Goal: Transaction & Acquisition: Obtain resource

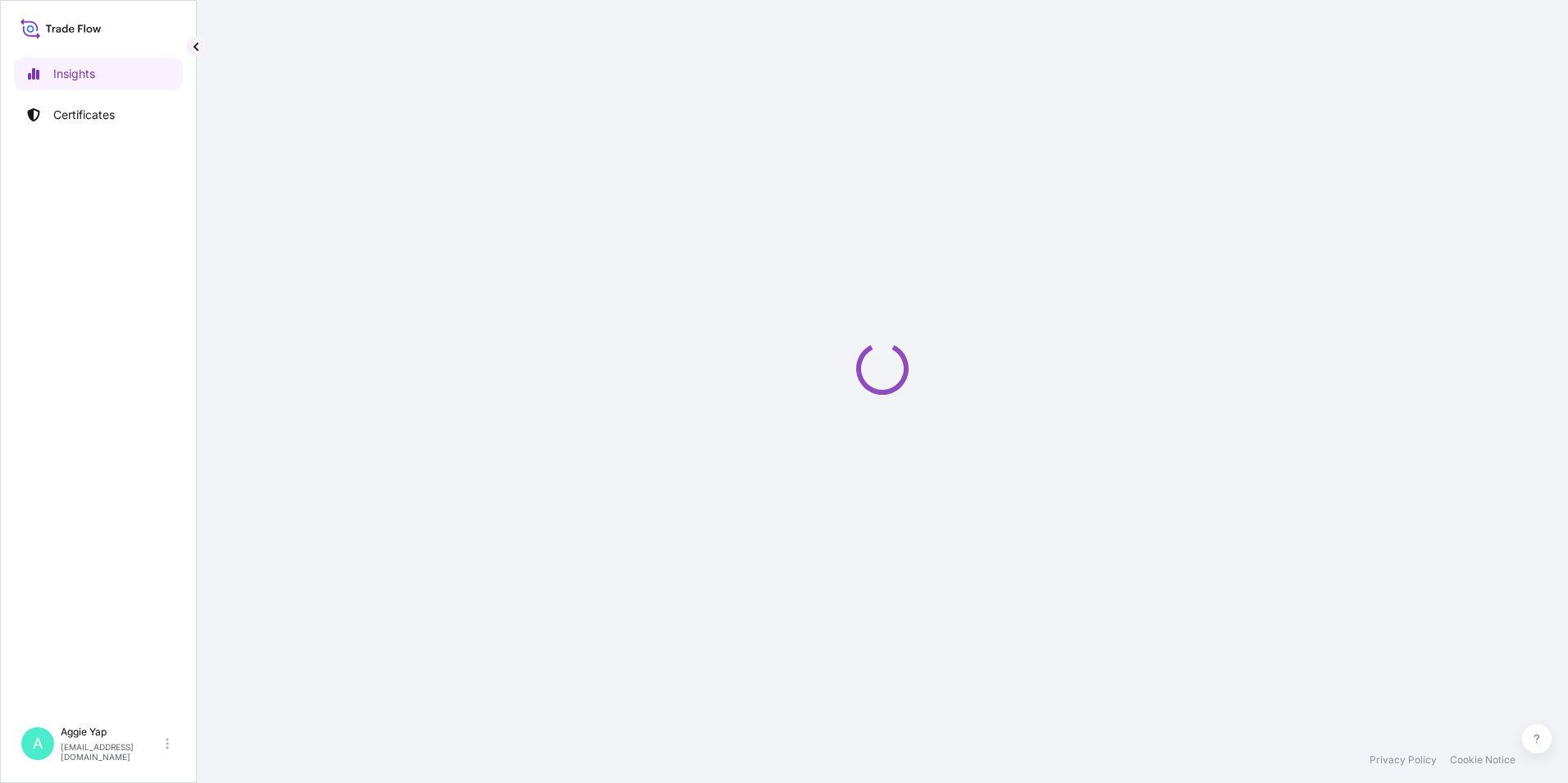
select select "2025"
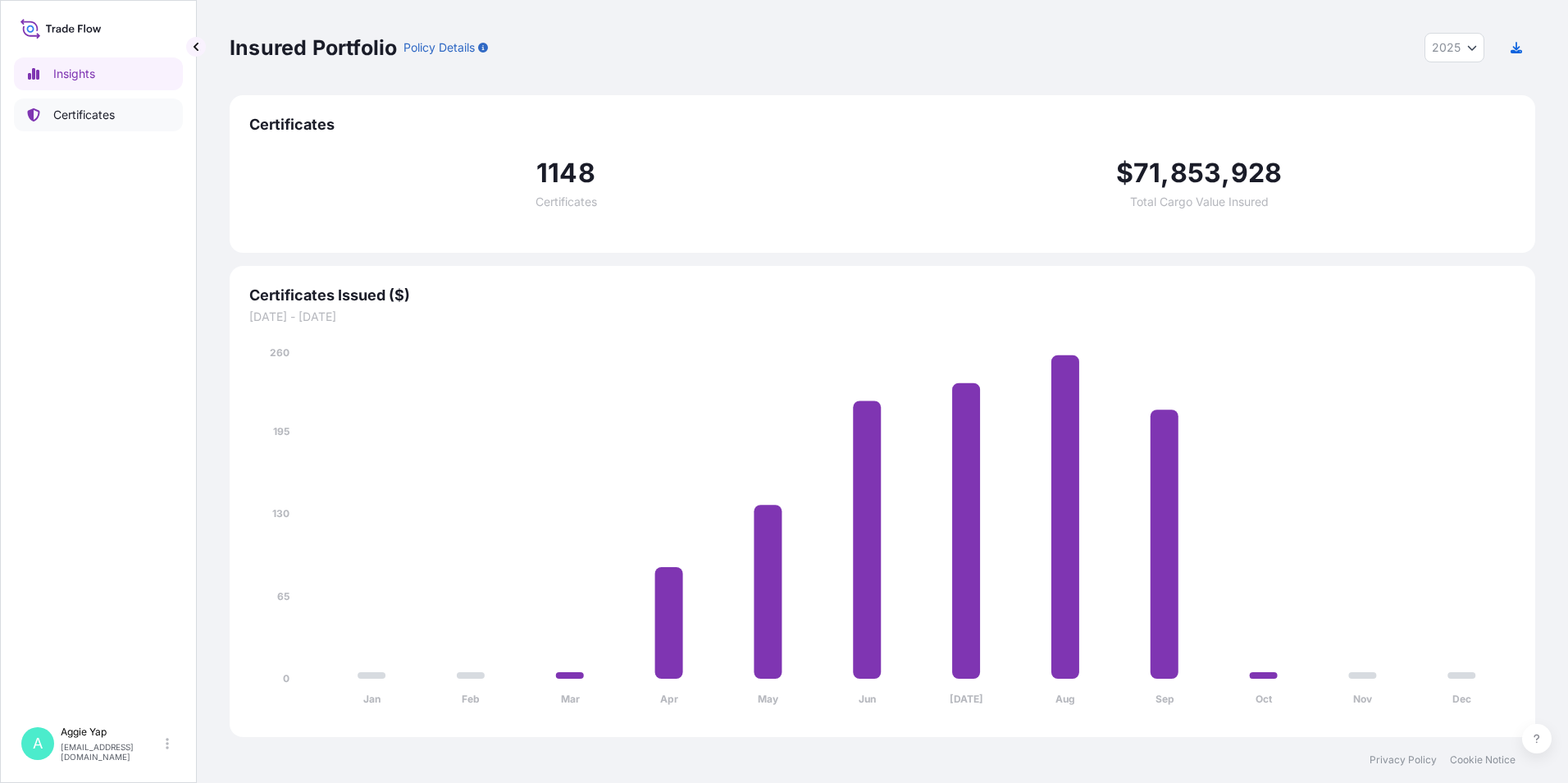
click at [77, 108] on p "Certificates" at bounding box center [84, 114] width 62 height 16
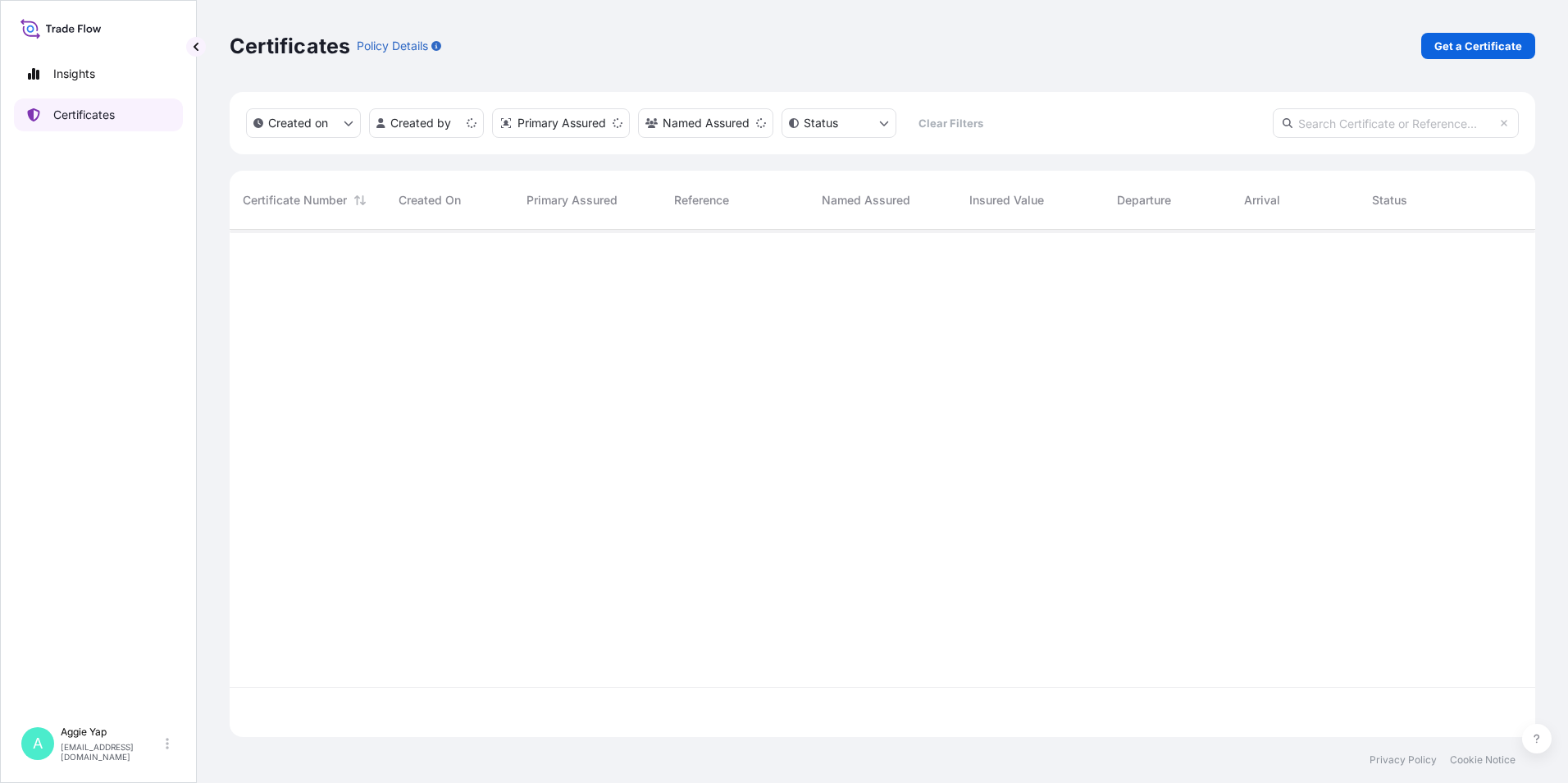
scroll to position [503, 1293]
click at [1504, 45] on p "Get a Certificate" at bounding box center [1478, 46] width 87 height 16
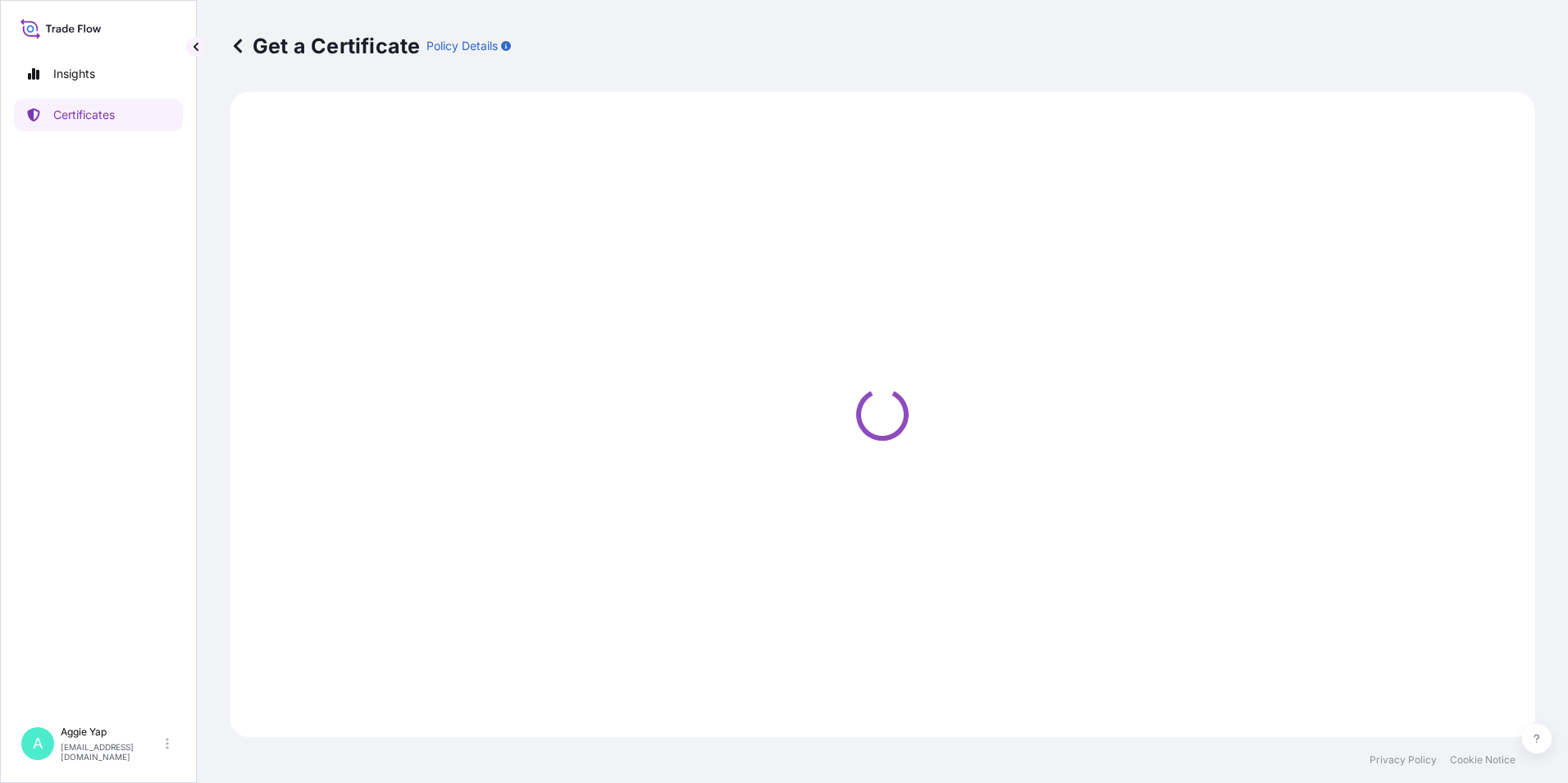
select select "Barge"
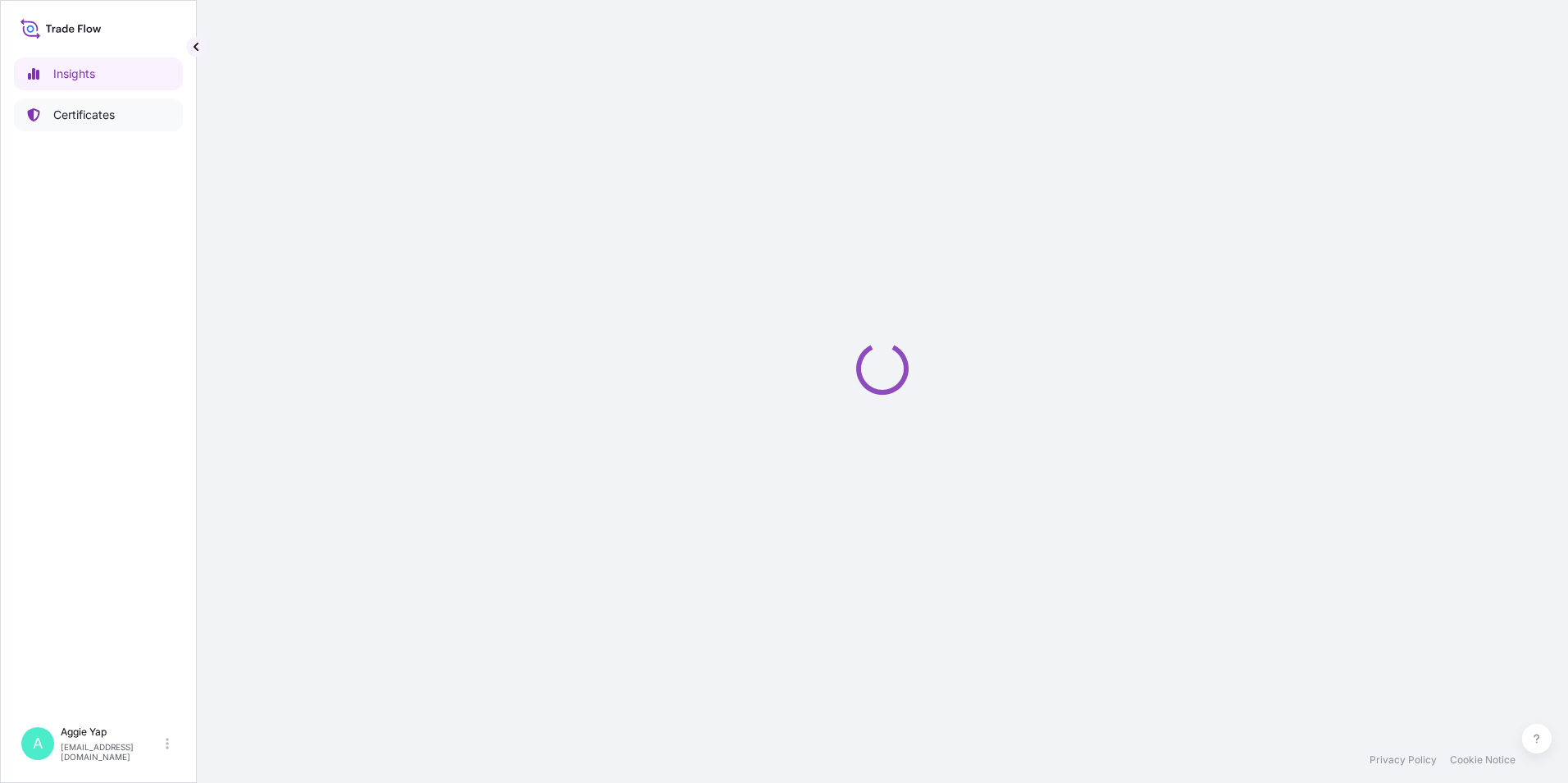
select select "2025"
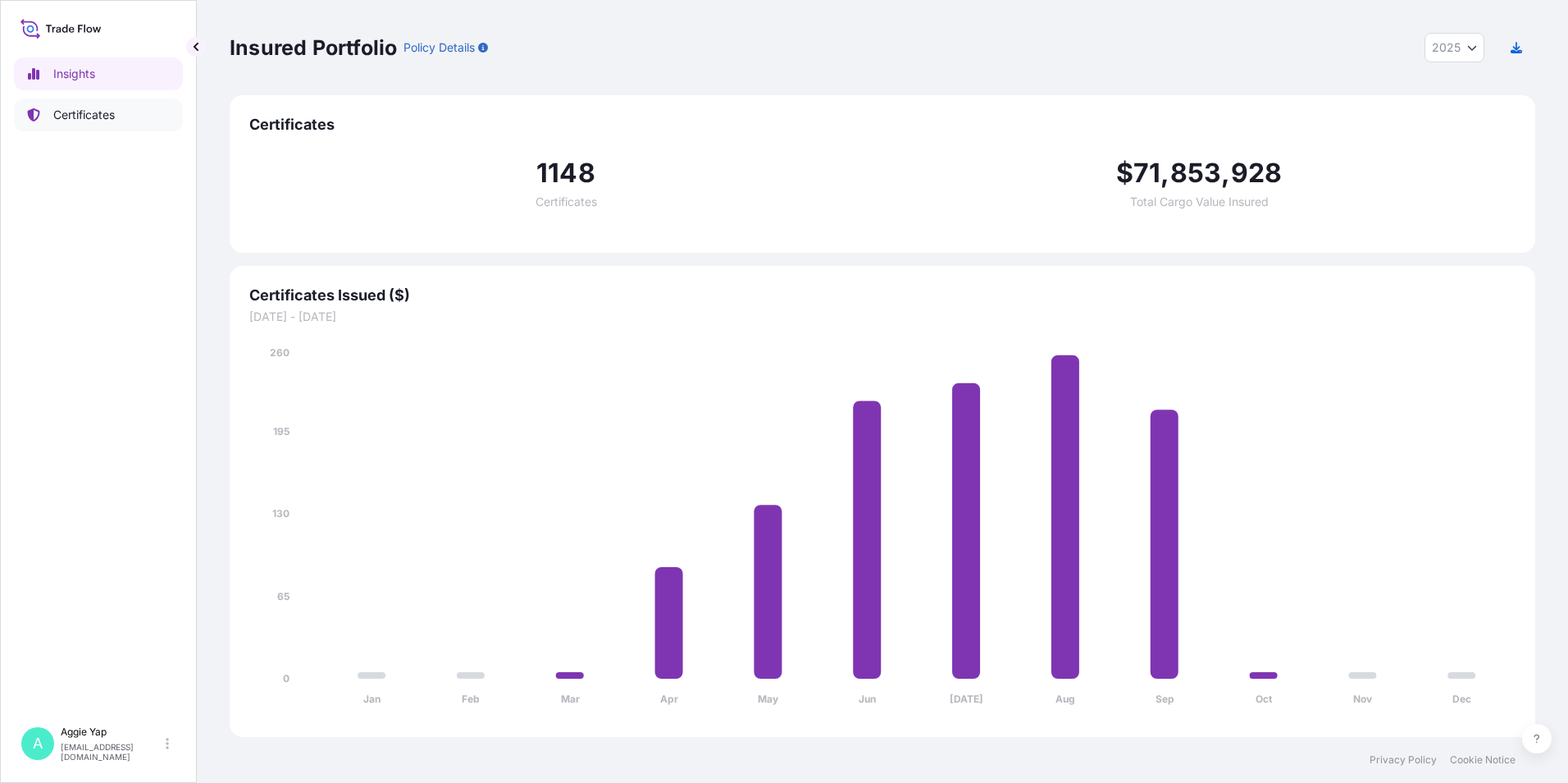
click at [102, 115] on p "Certificates" at bounding box center [84, 114] width 62 height 16
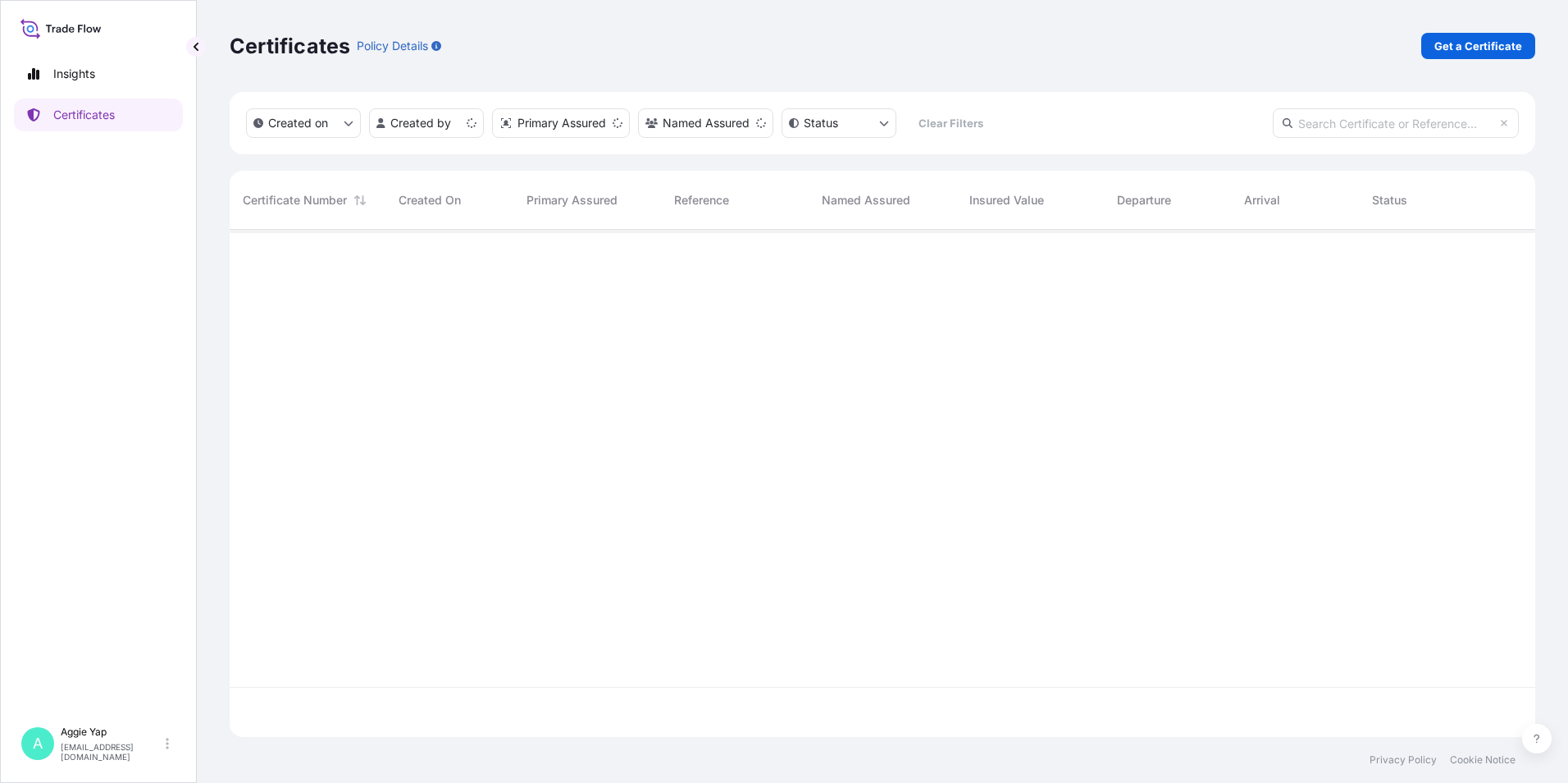
scroll to position [503, 1293]
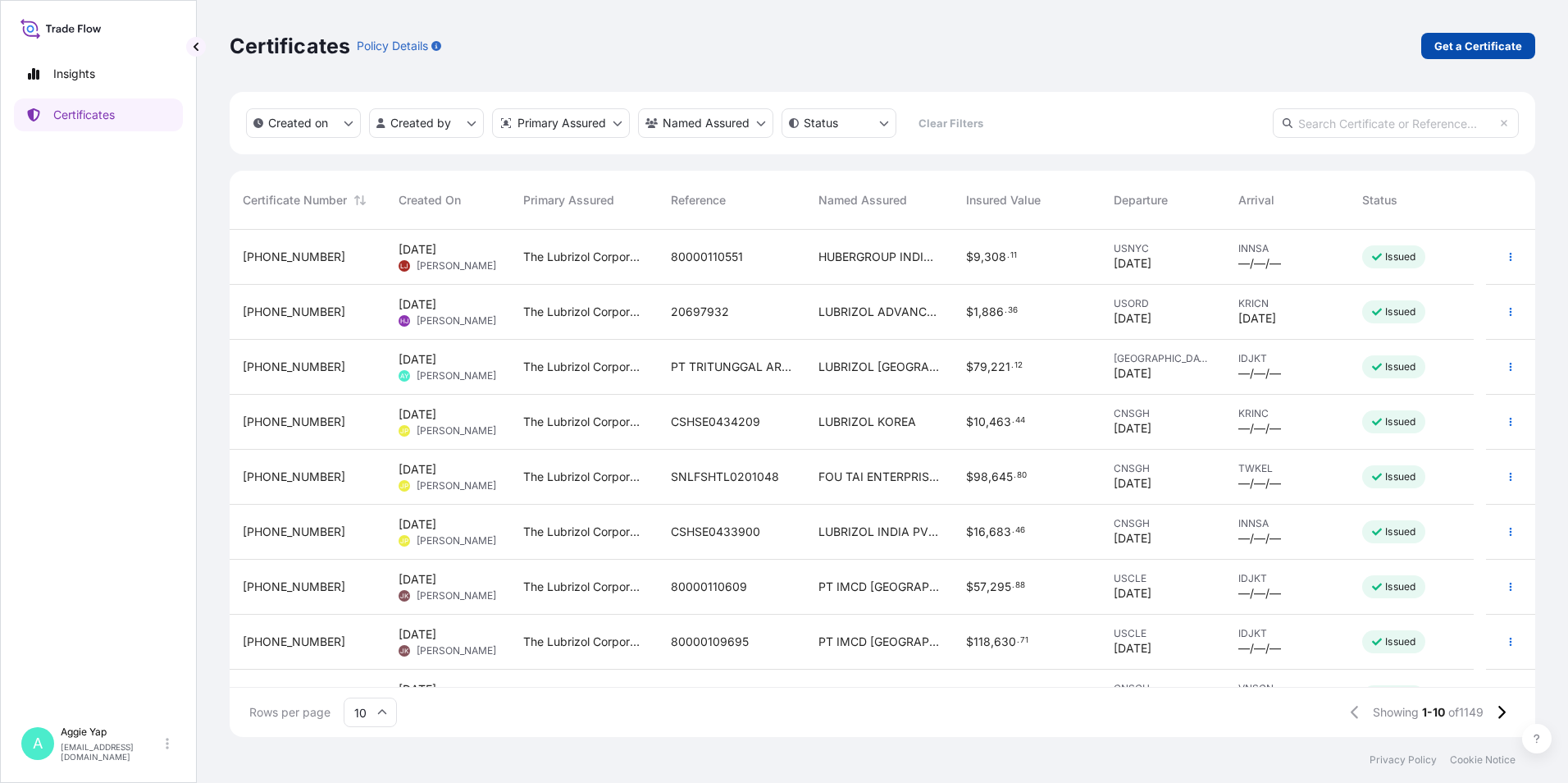
click at [1507, 50] on p "Get a Certificate" at bounding box center [1478, 46] width 87 height 16
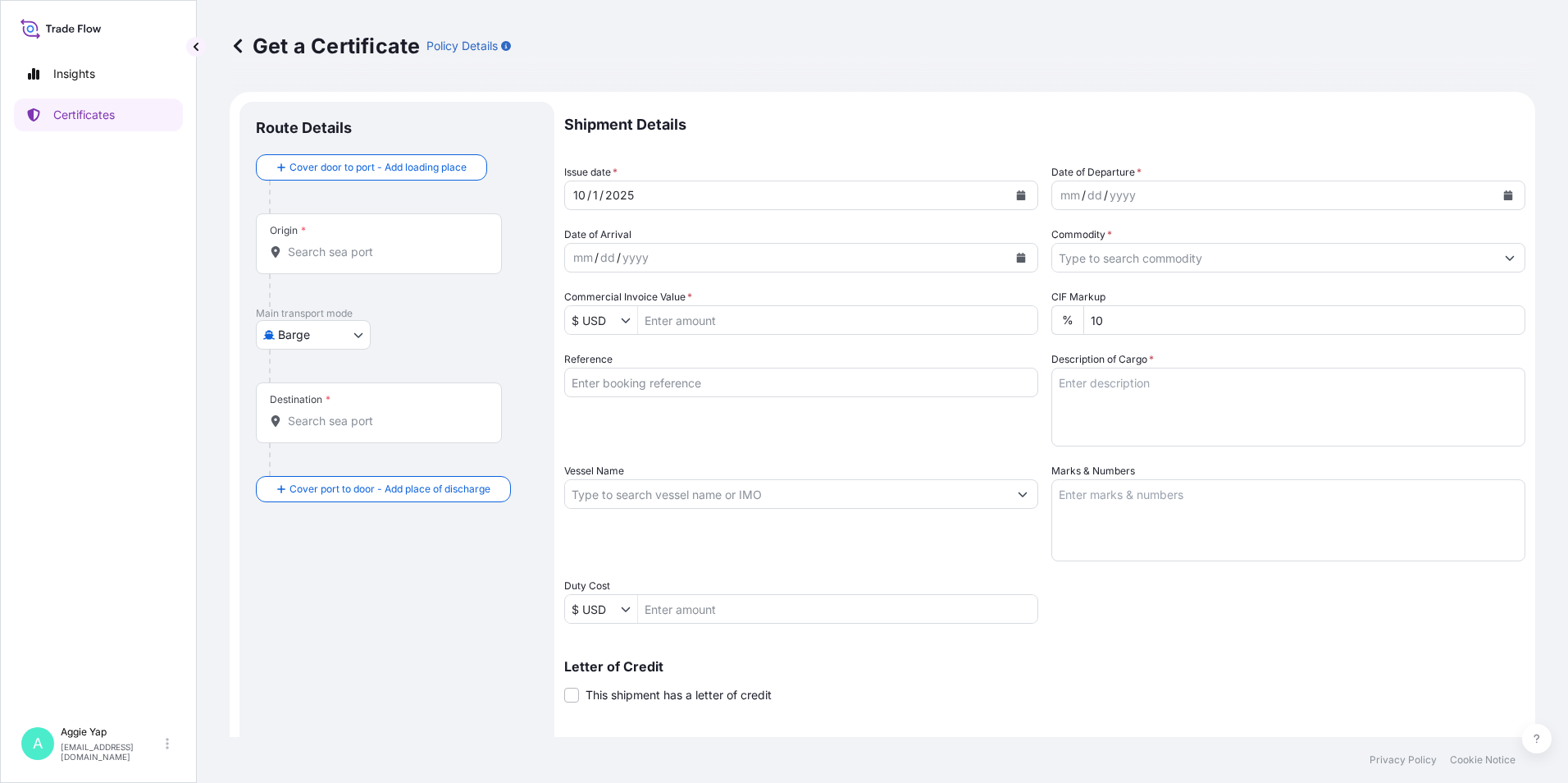
drag, startPoint x: 307, startPoint y: 226, endPoint x: 377, endPoint y: 264, distance: 79.6
click at [311, 226] on div "Origin *" at bounding box center [378, 244] width 246 height 61
click at [311, 244] on input "Origin *" at bounding box center [385, 251] width 194 height 16
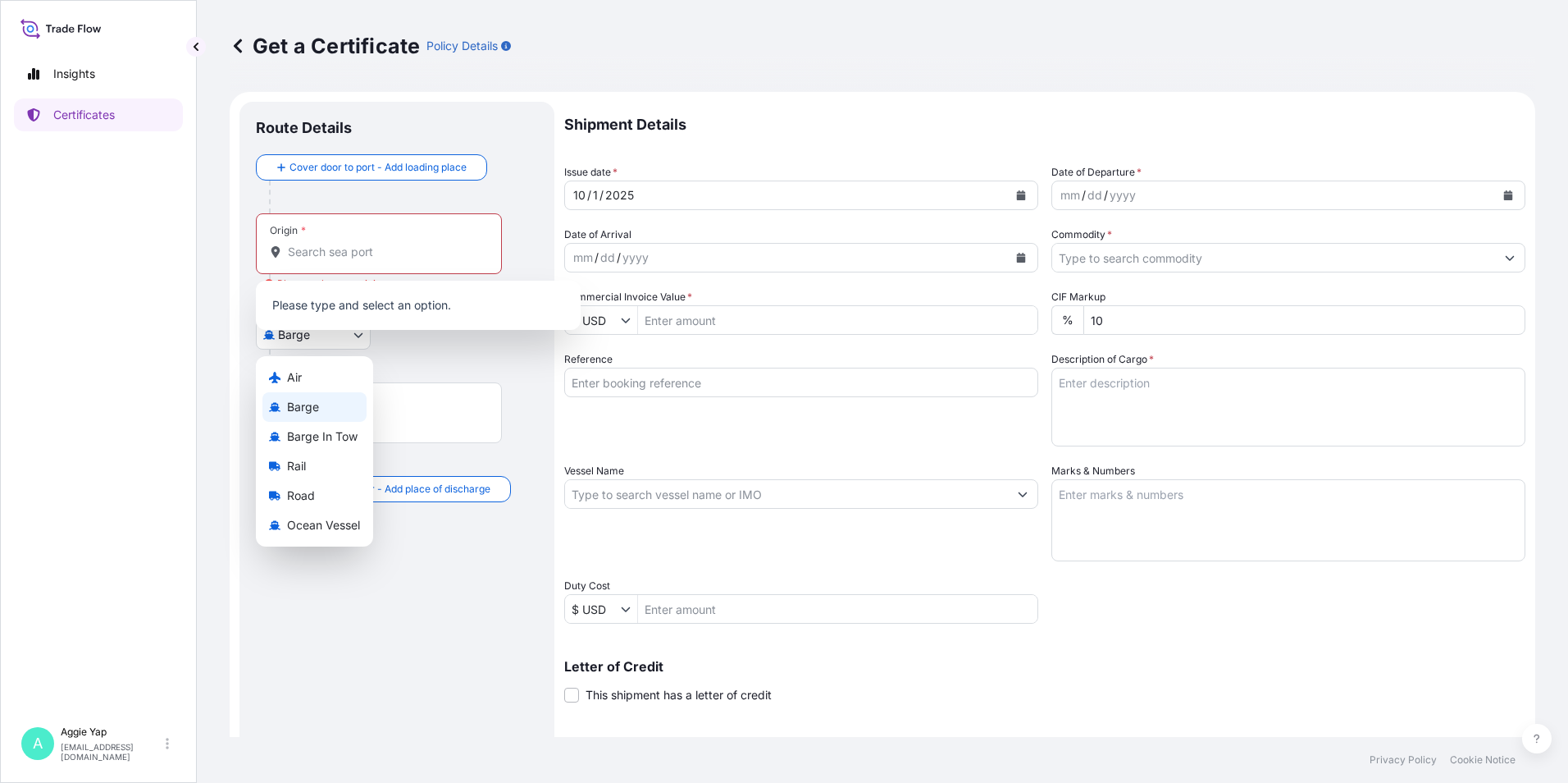
click at [319, 341] on body "0 options available. Insights Certificates A Aggie Yap sg.lubrizolbdp@bdpint.co…" at bounding box center [784, 391] width 1568 height 783
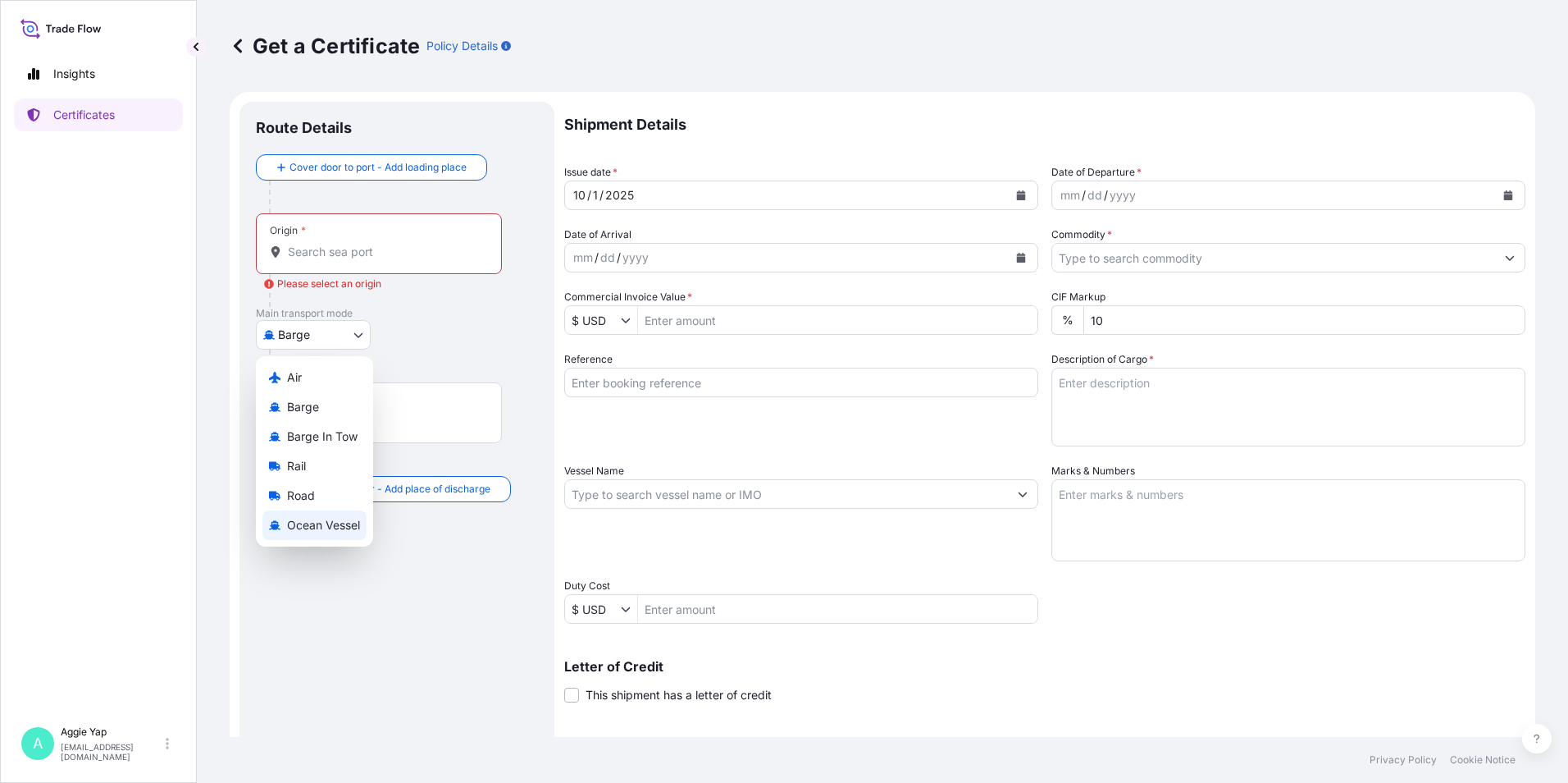
click at [326, 529] on span "Ocean Vessel" at bounding box center [323, 524] width 73 height 16
select select "Ocean Vessel"
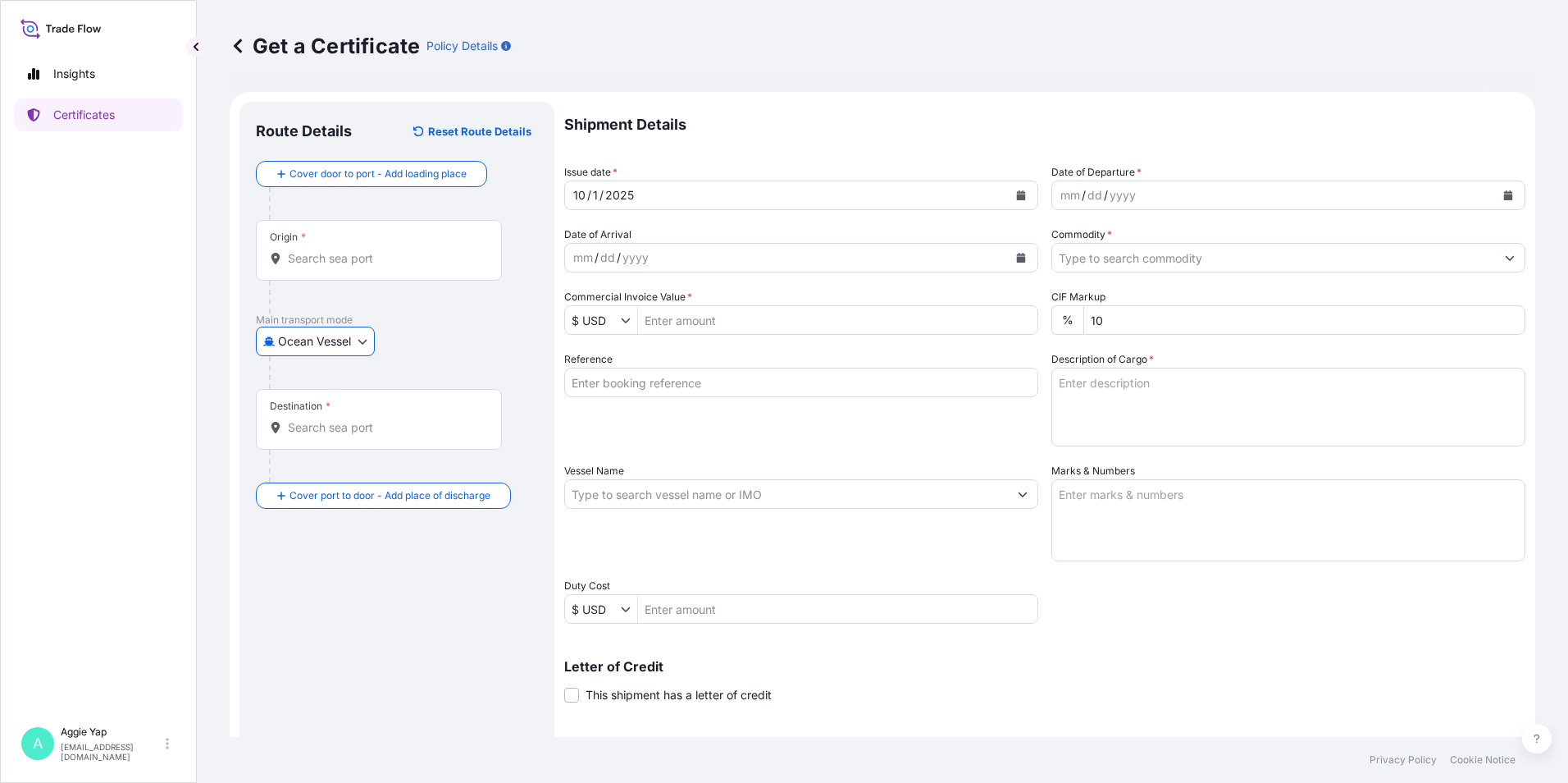
click at [370, 246] on div "Origin *" at bounding box center [378, 250] width 246 height 61
click at [370, 250] on input "Origin *" at bounding box center [385, 258] width 194 height 16
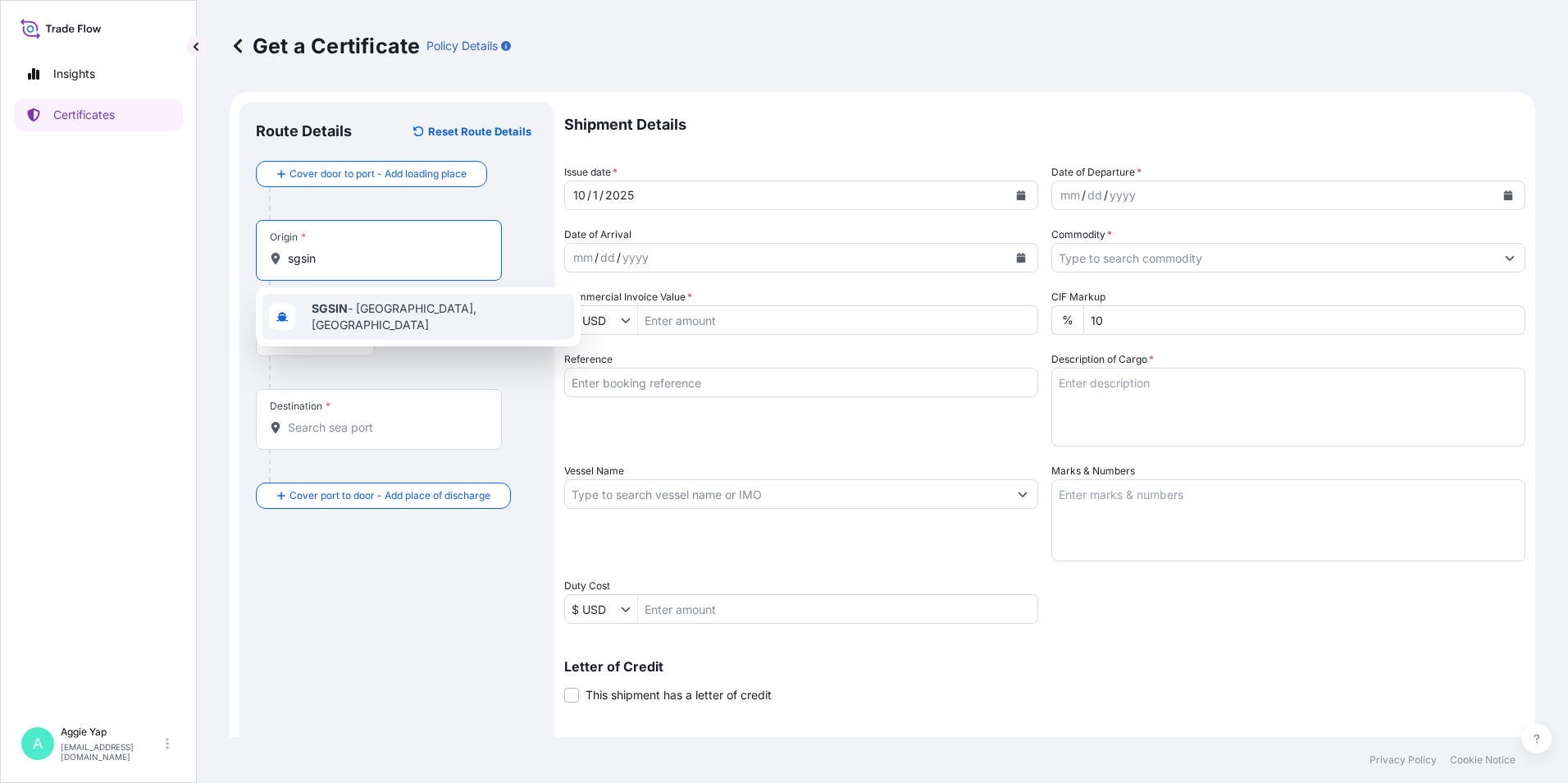
click at [390, 313] on span "SGSIN - Singapore, Singapore" at bounding box center [439, 317] width 256 height 32
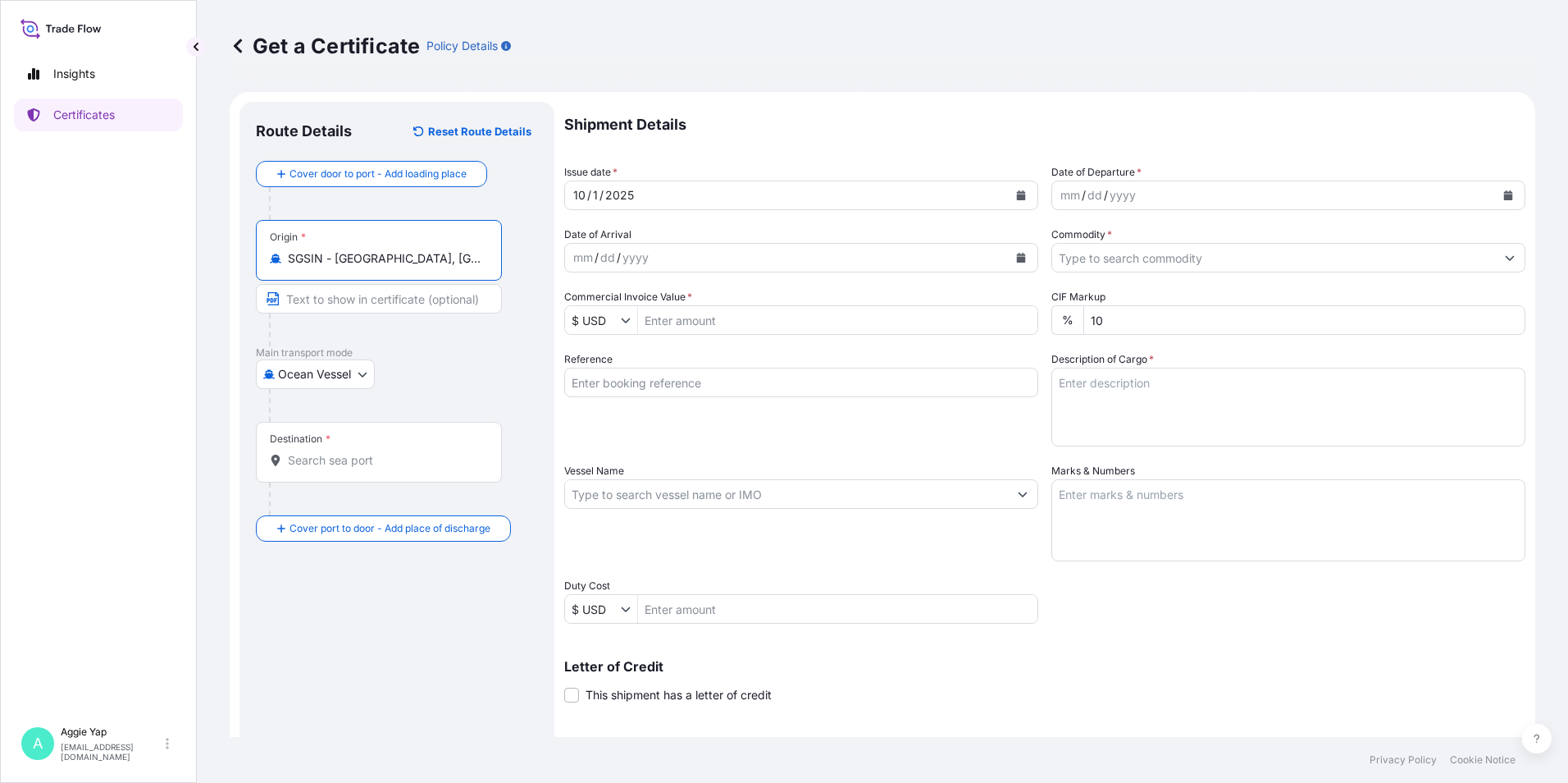
type input "SGSIN - Singapore, Singapore"
click at [363, 449] on div "Destination *" at bounding box center [378, 452] width 246 height 61
click at [363, 452] on input "Destination *" at bounding box center [385, 460] width 194 height 16
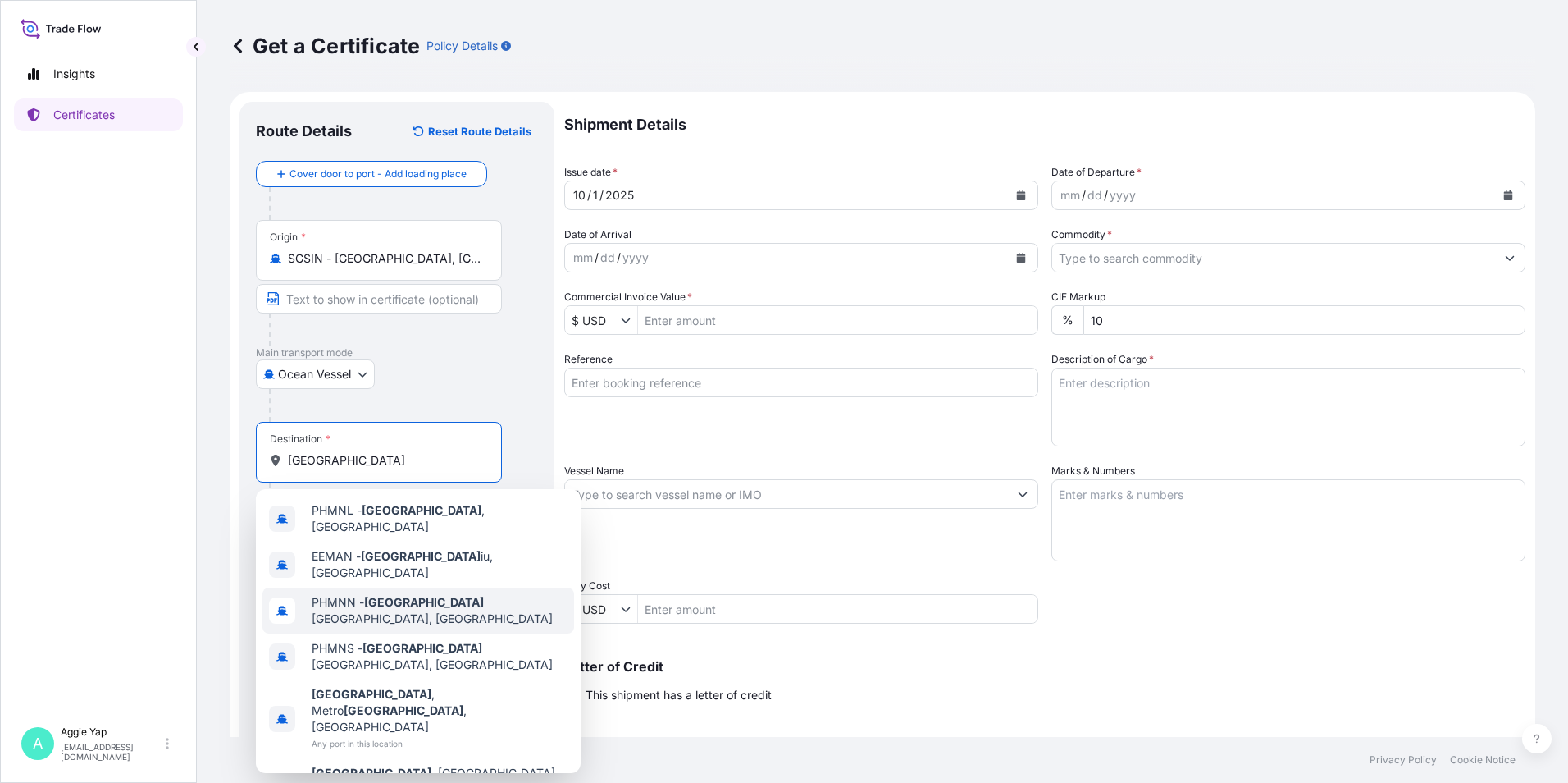
click at [500, 599] on span "PHMNN - Manila North Harbour, Philippines" at bounding box center [439, 610] width 256 height 32
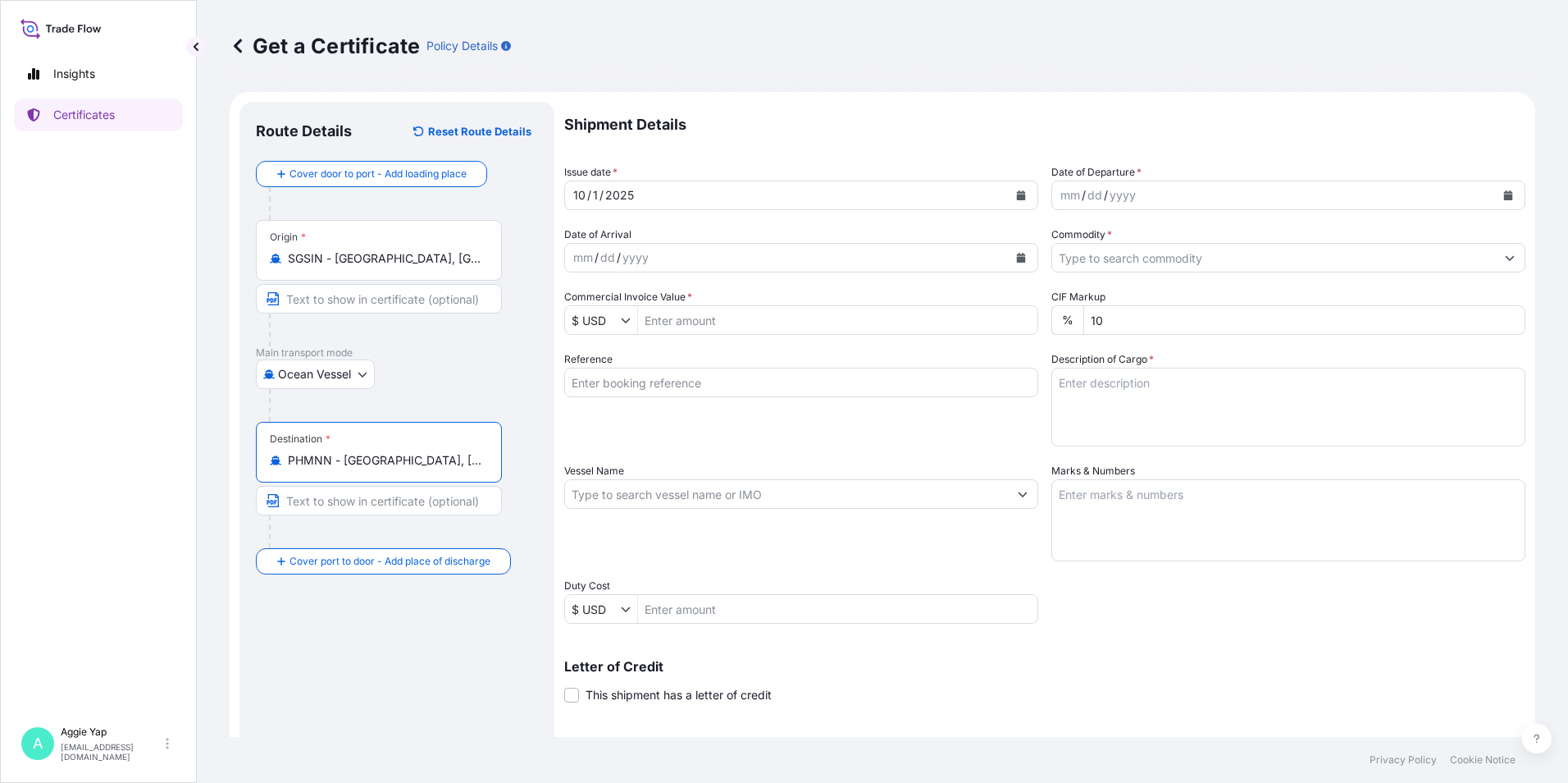
type input "PHMNN - Manila North Harbour, Philippines"
click at [1016, 198] on icon "Calendar" at bounding box center [1020, 195] width 9 height 10
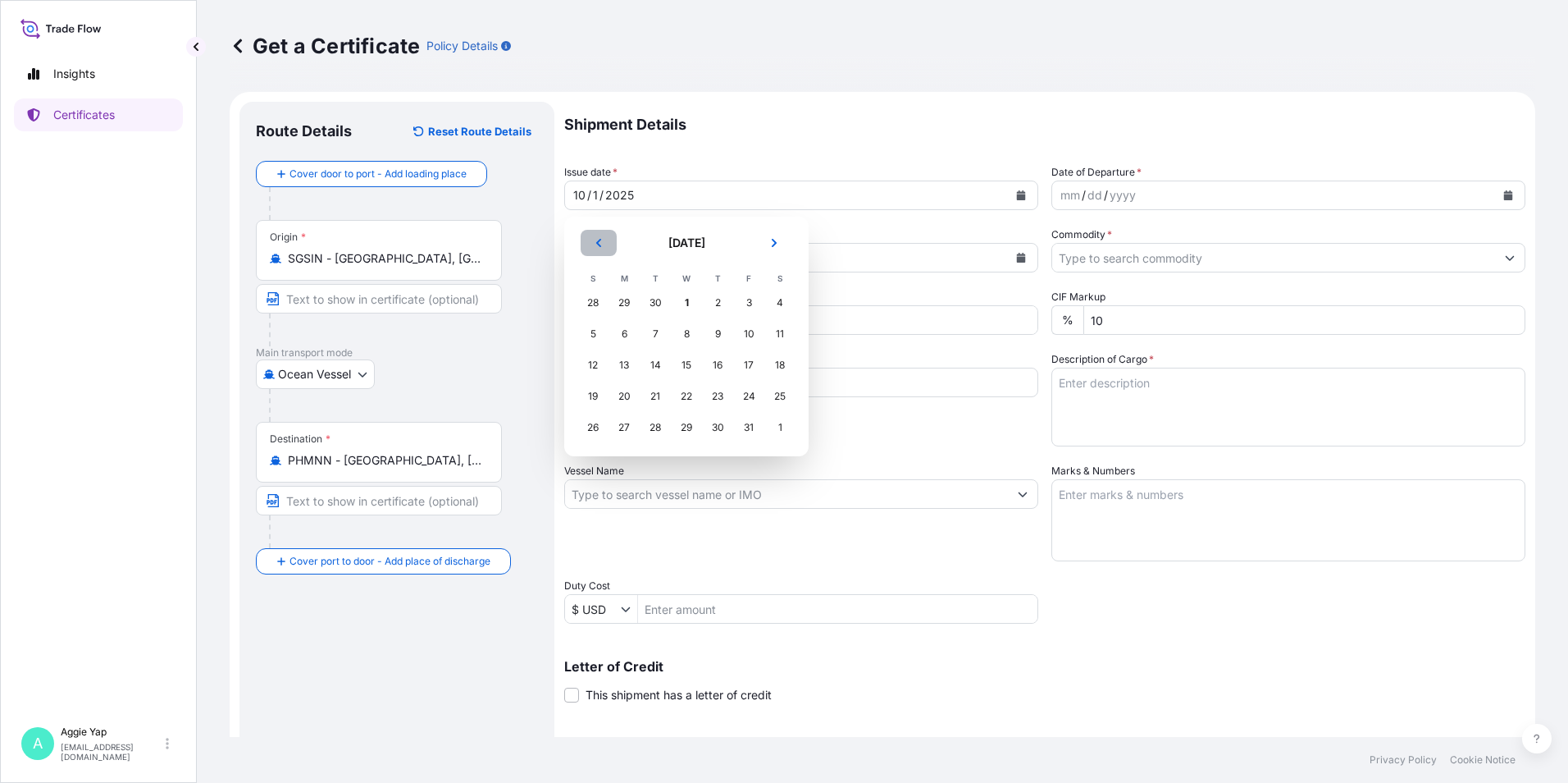
click at [601, 245] on icon "Previous" at bounding box center [598, 243] width 10 height 10
click at [664, 428] on div "30" at bounding box center [654, 427] width 29 height 29
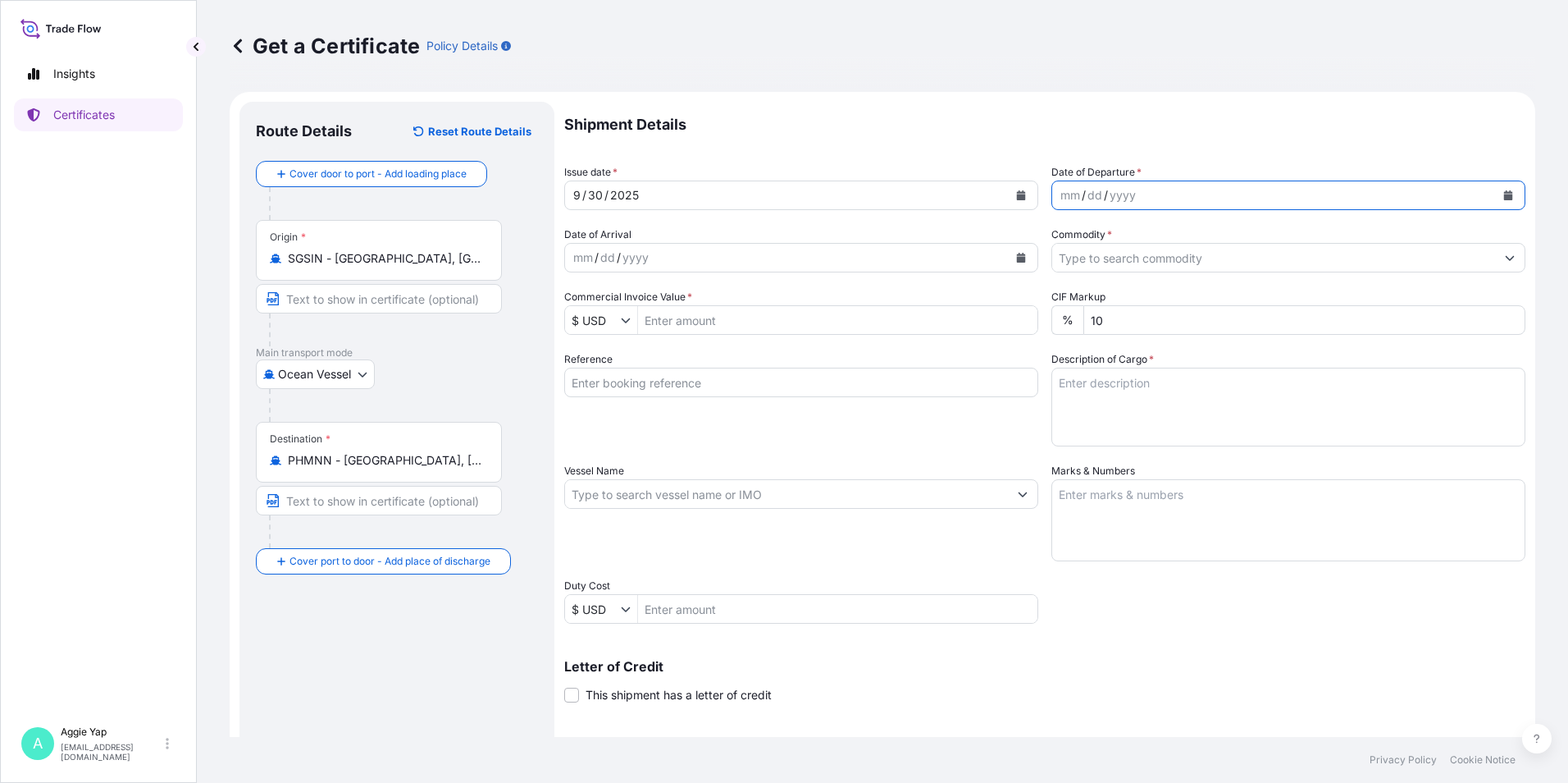
click at [1501, 190] on button "Calendar" at bounding box center [1508, 195] width 27 height 27
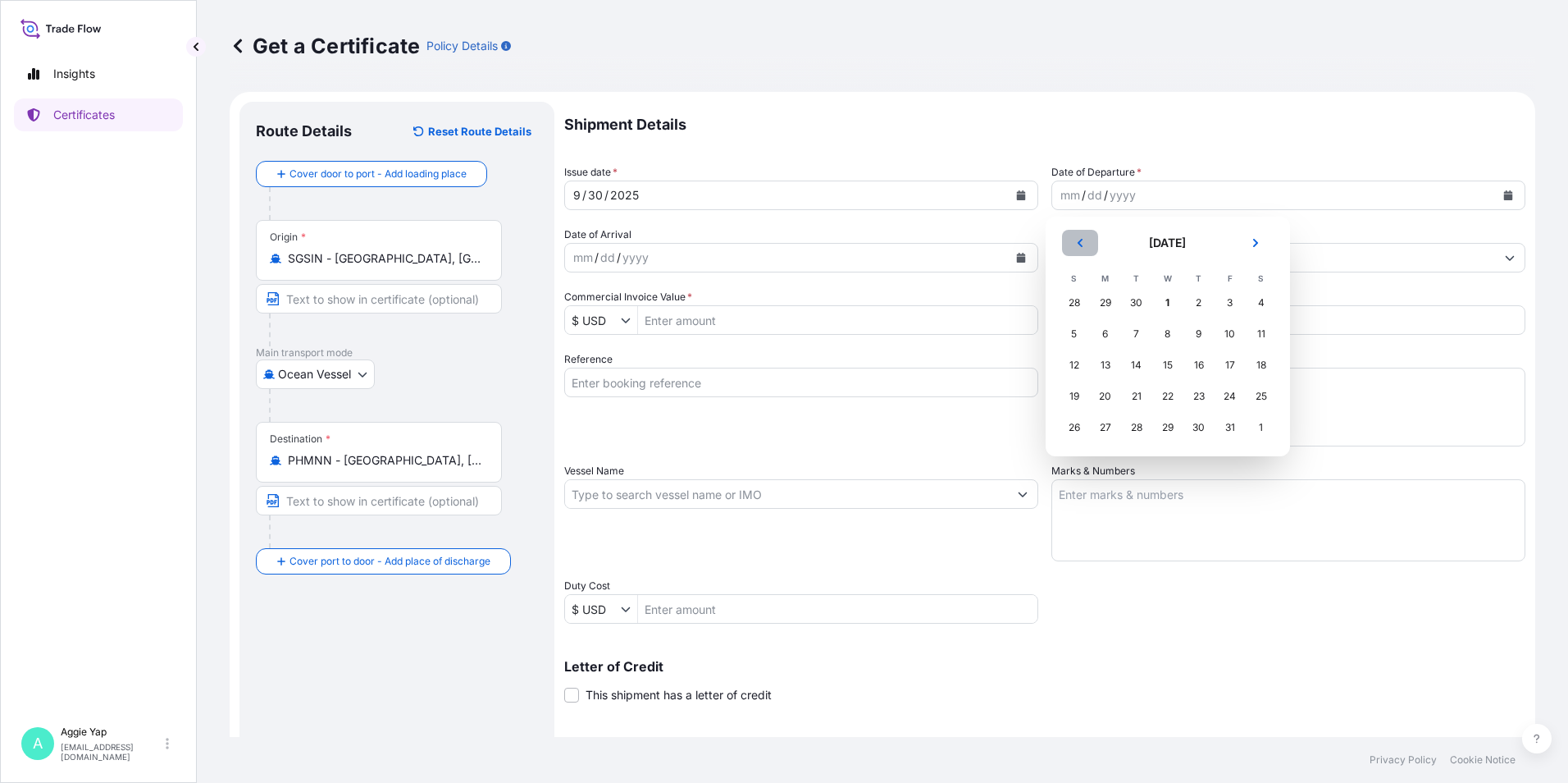
click at [1082, 242] on icon "Previous" at bounding box center [1080, 243] width 10 height 10
click at [1139, 426] on div "30" at bounding box center [1136, 427] width 29 height 29
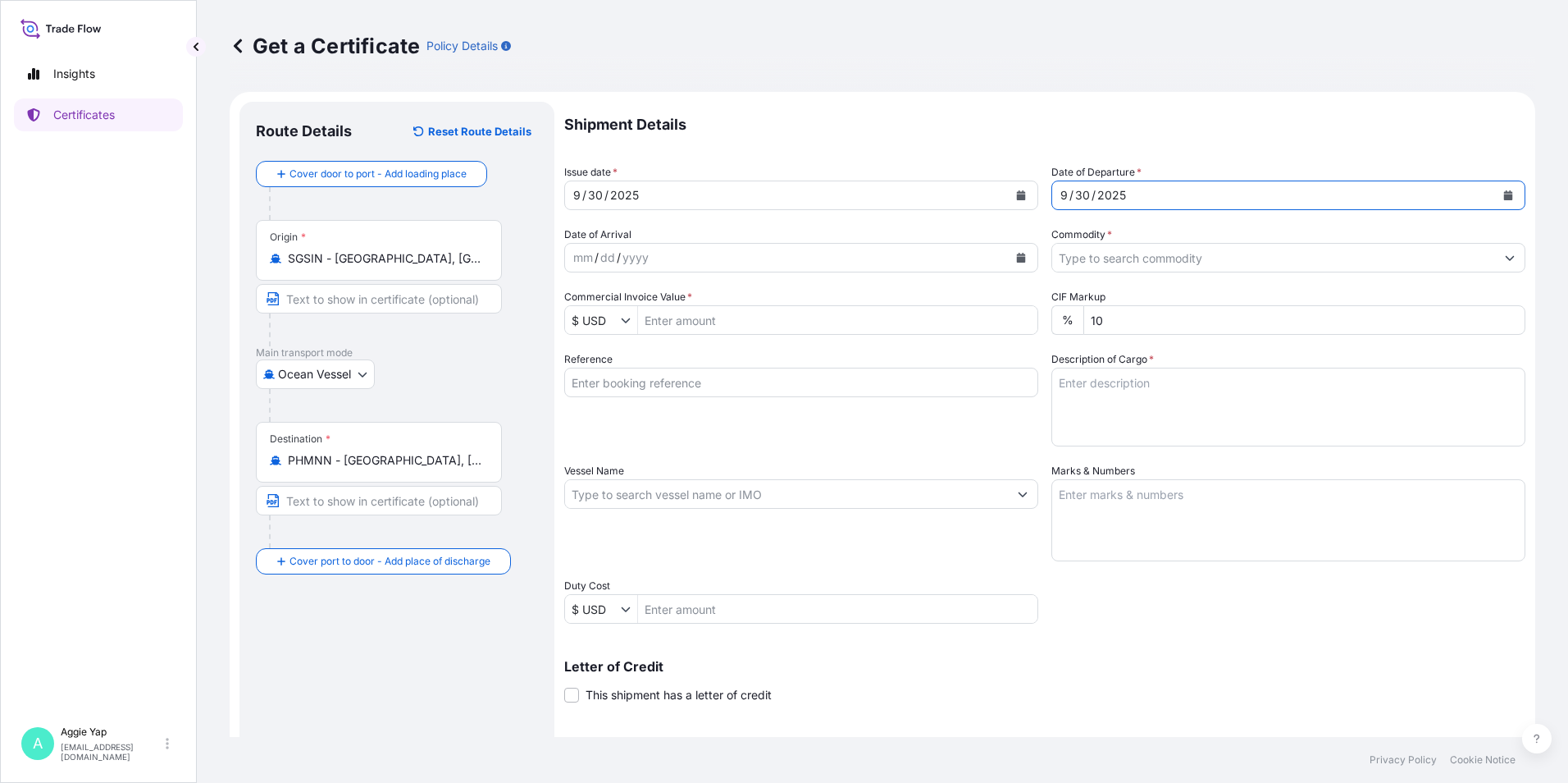
click at [1505, 259] on icon "Show suggestions" at bounding box center [1509, 258] width 9 height 5
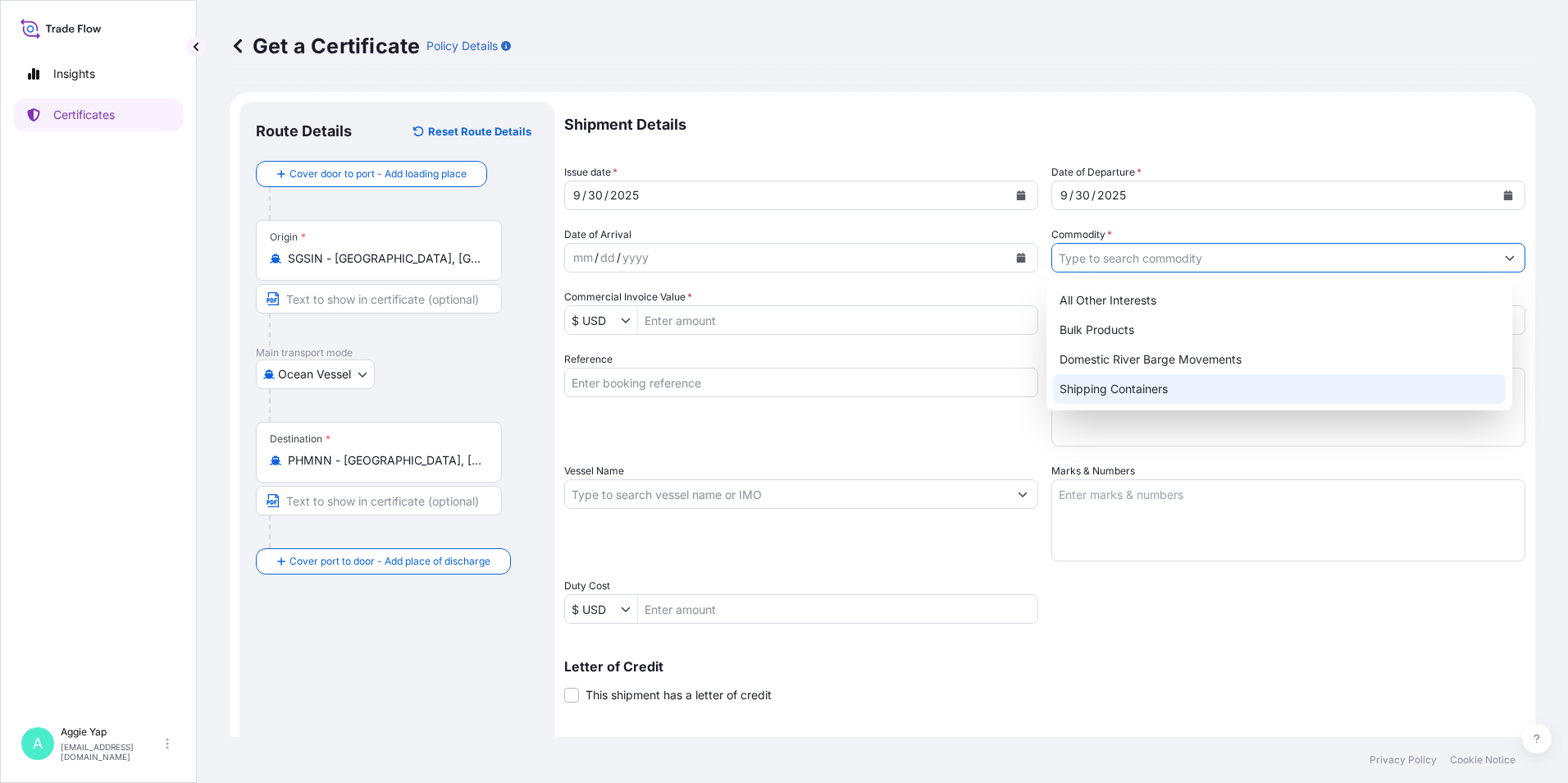
click at [1165, 385] on div "Shipping Containers" at bounding box center [1279, 388] width 454 height 29
type input "Shipping Containers"
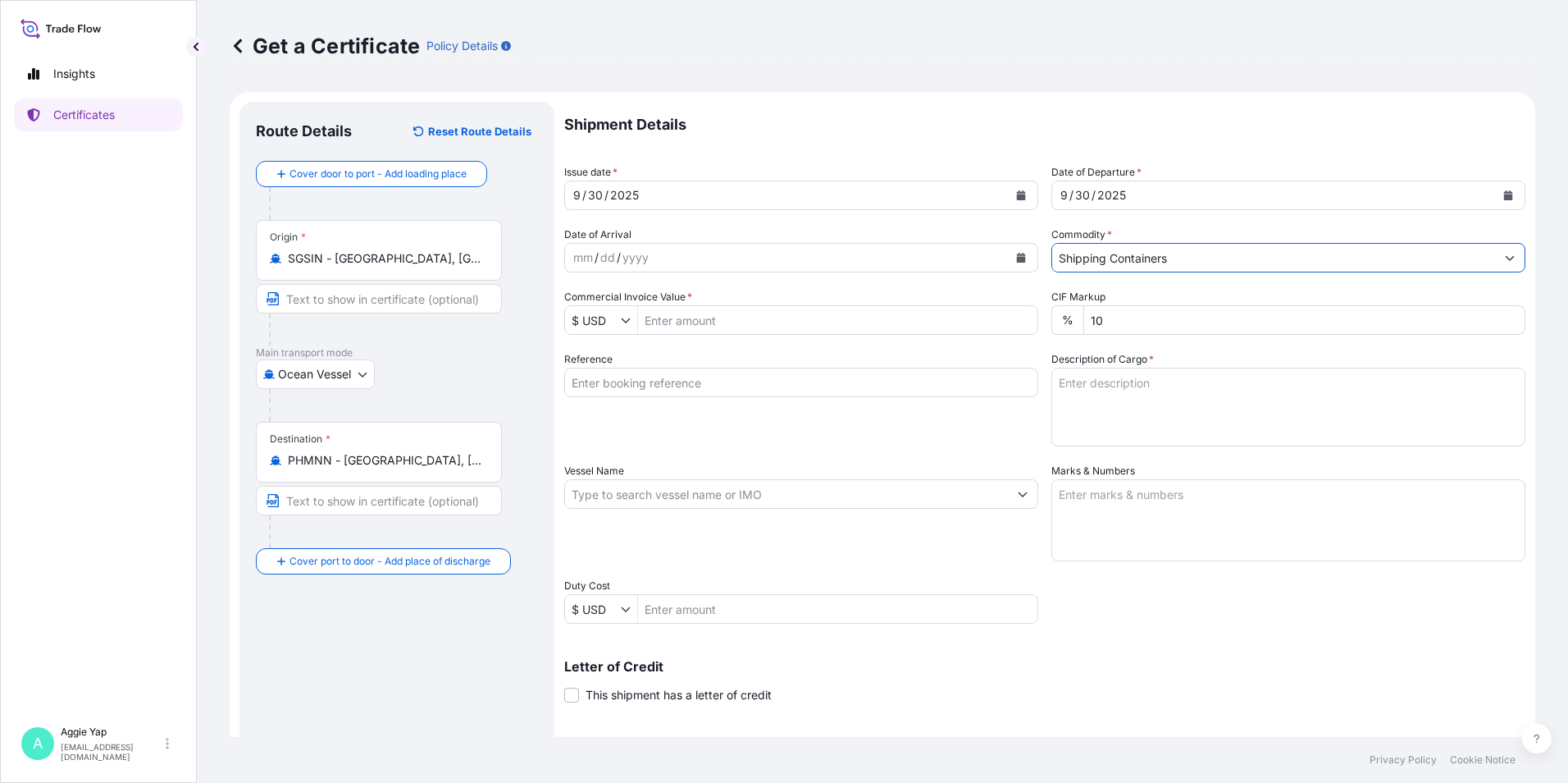
click at [726, 319] on input "Commercial Invoice Value *" at bounding box center [838, 320] width 399 height 29
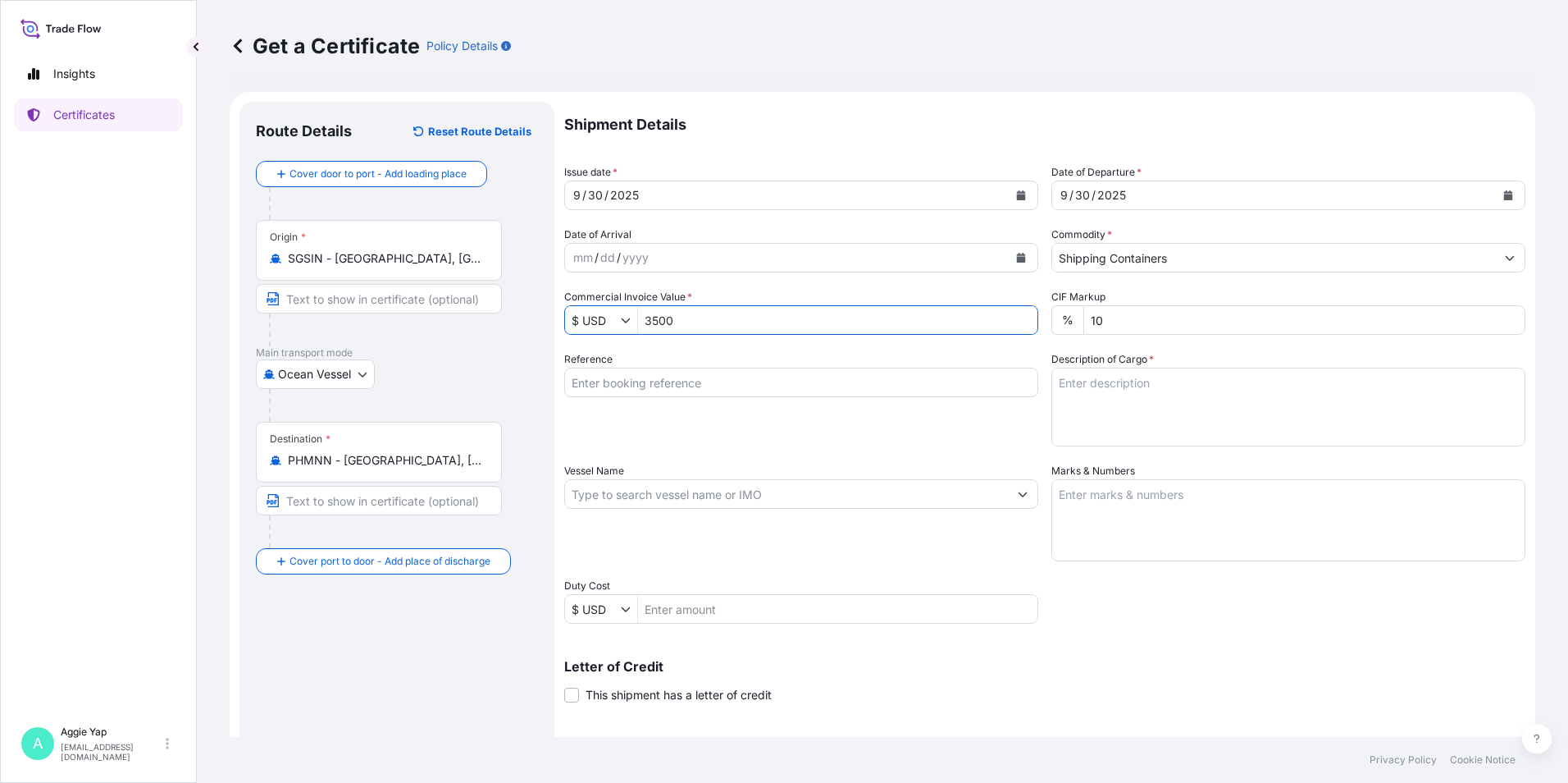
type input "3,500"
click at [765, 429] on div "Reference" at bounding box center [801, 399] width 474 height 95
click at [702, 384] on input "Reference" at bounding box center [801, 382] width 474 height 29
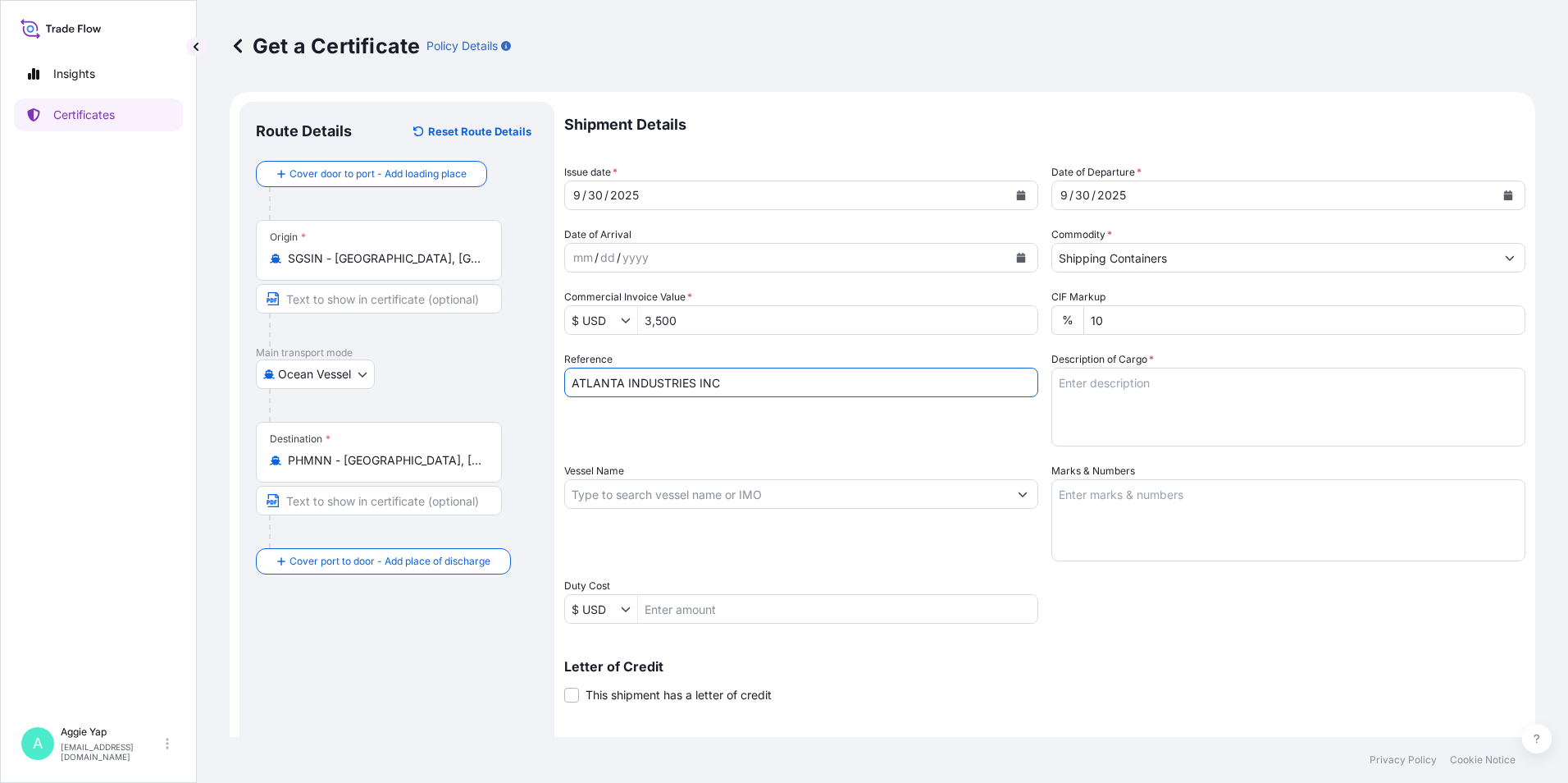
type input "ATLANTA INDUSTRIES INC"
click at [823, 439] on div "Reference ATLANTA INDUSTRIES INC" at bounding box center [801, 399] width 474 height 95
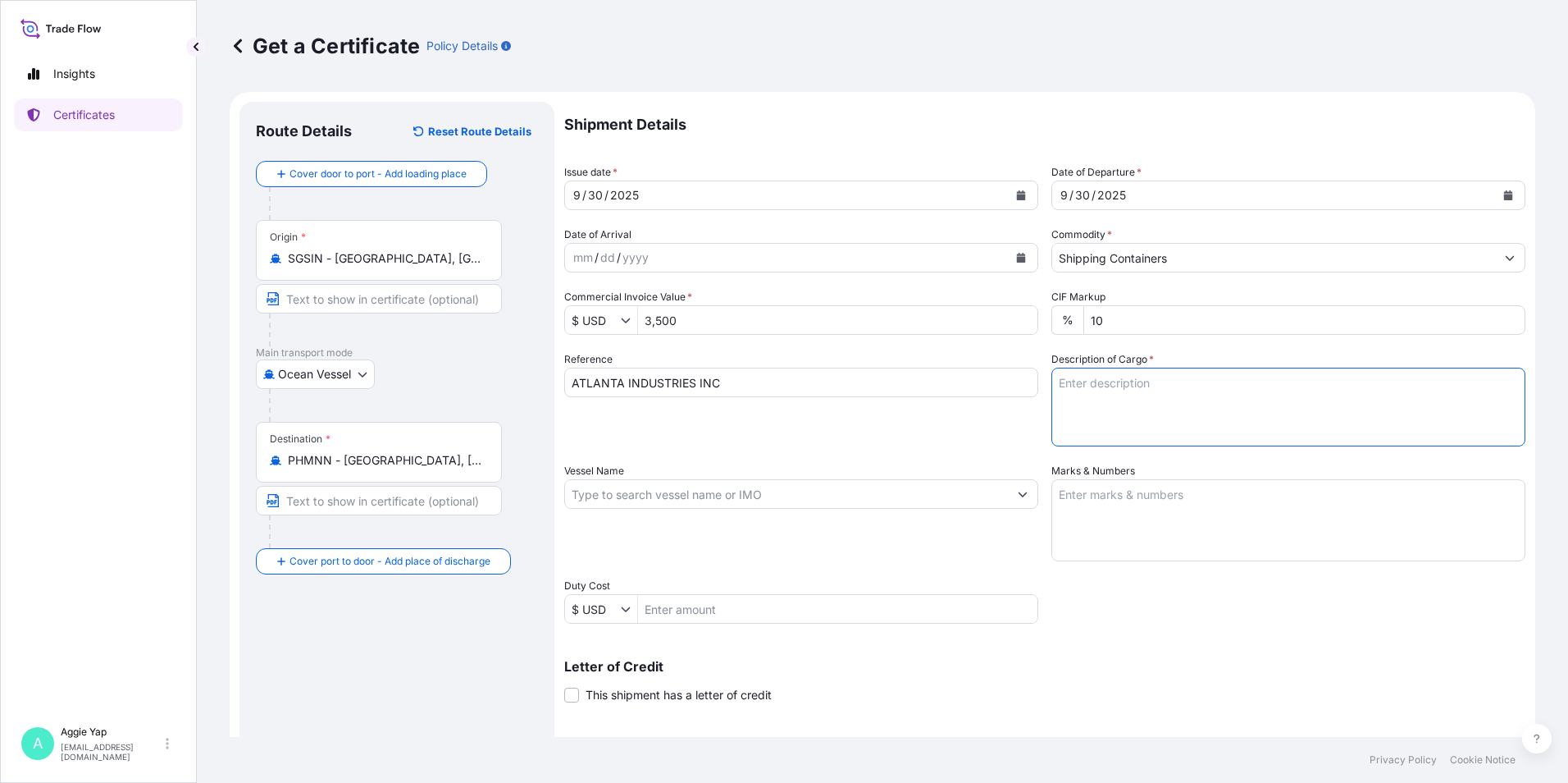
click at [1124, 388] on textarea "Description of Cargo *" at bounding box center [1288, 406] width 474 height 79
type textarea "TOTAL: 1 PALLET (1 SAK) BLAZEMASTER(R) 3138 ORG 734"
click at [802, 538] on div "Vessel Name" at bounding box center [801, 511] width 474 height 98
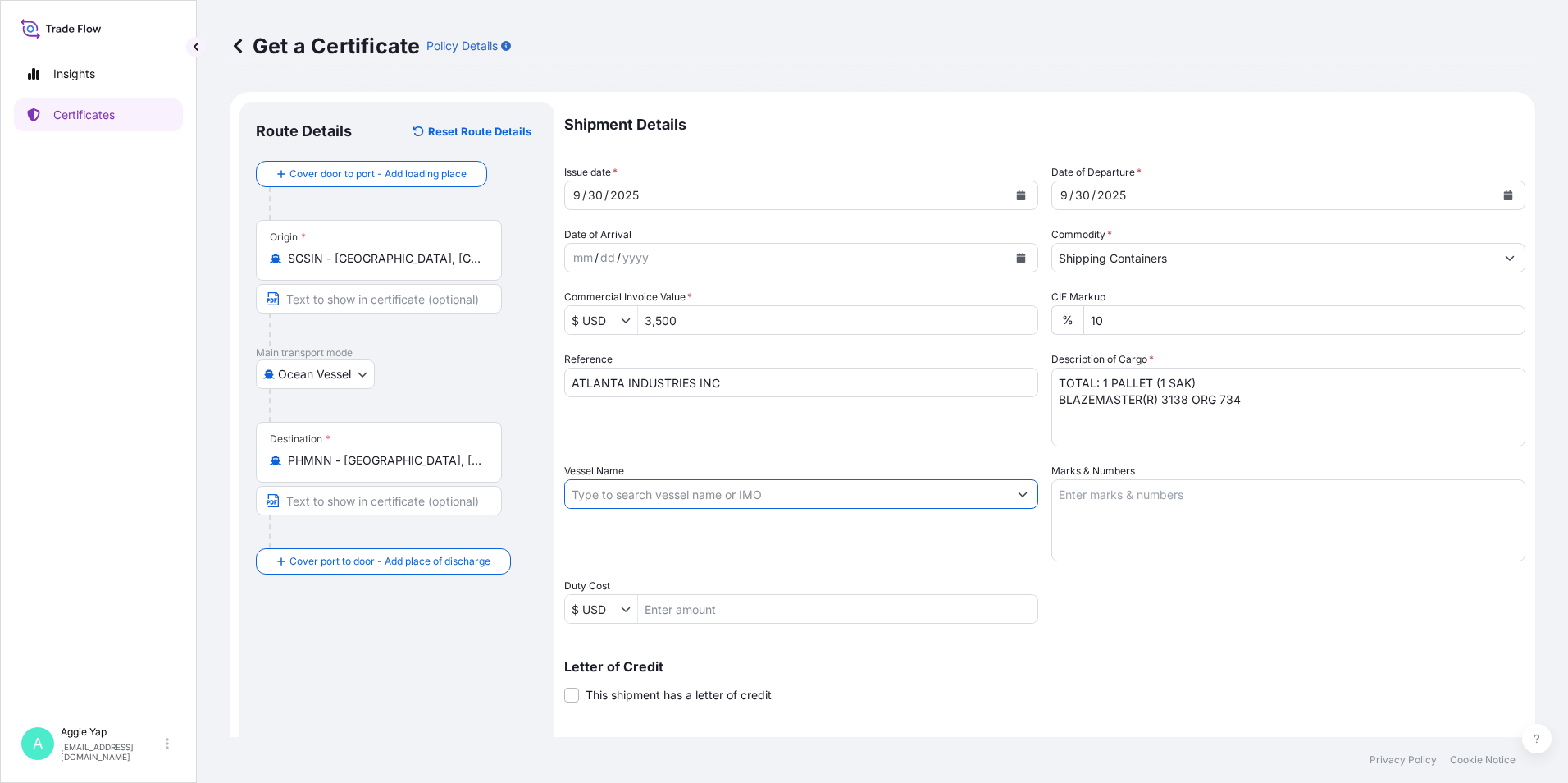
click at [733, 497] on input "Vessel Name" at bounding box center [786, 494] width 443 height 29
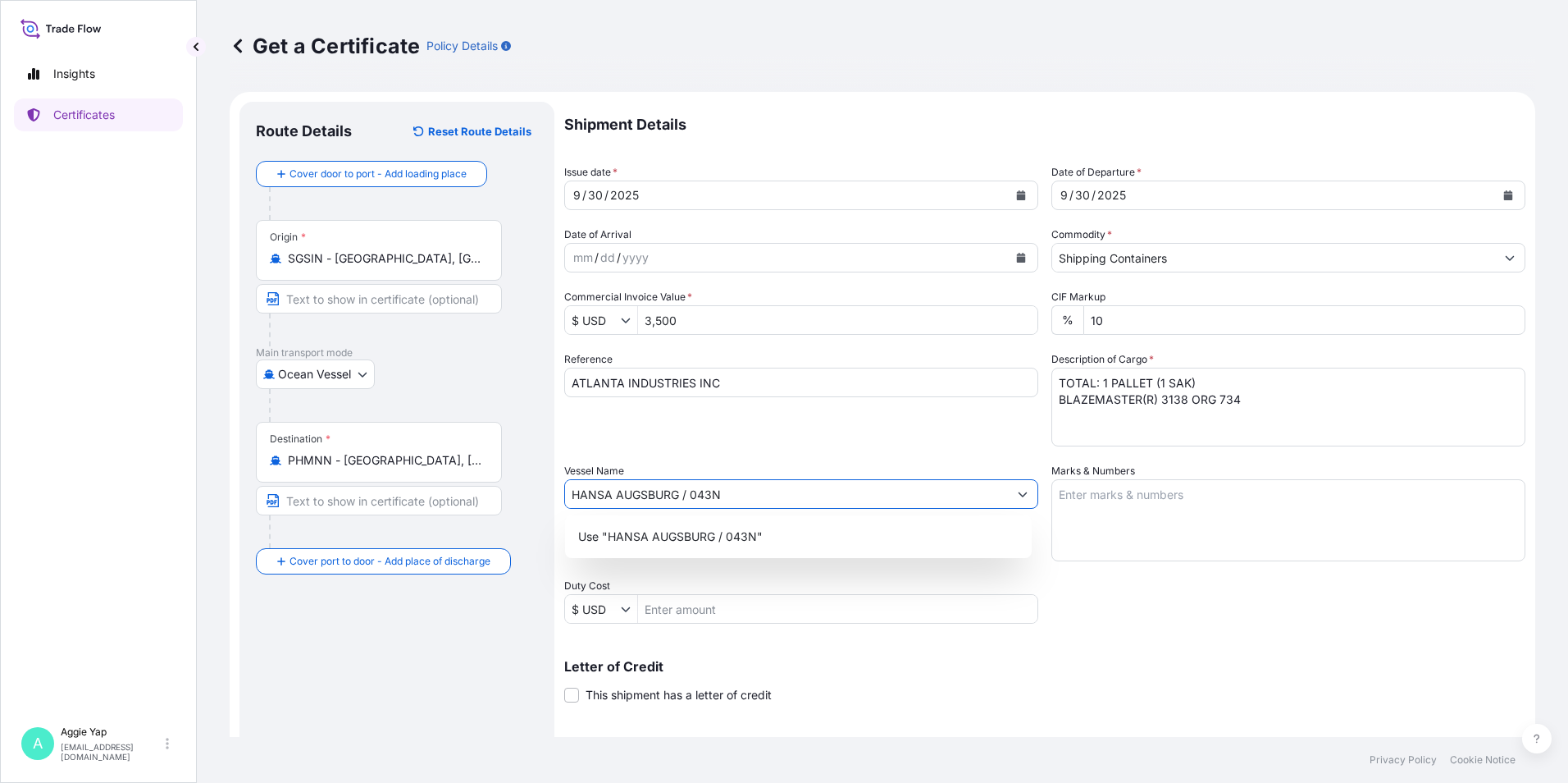
type input "HANSA AUGSBURG / 043N"
click at [1155, 600] on div "Shipment Details Issue date * 9 / 30 / 2025 Date of Departure * 9 / 30 / 2025 D…" at bounding box center [1044, 493] width 961 height 782
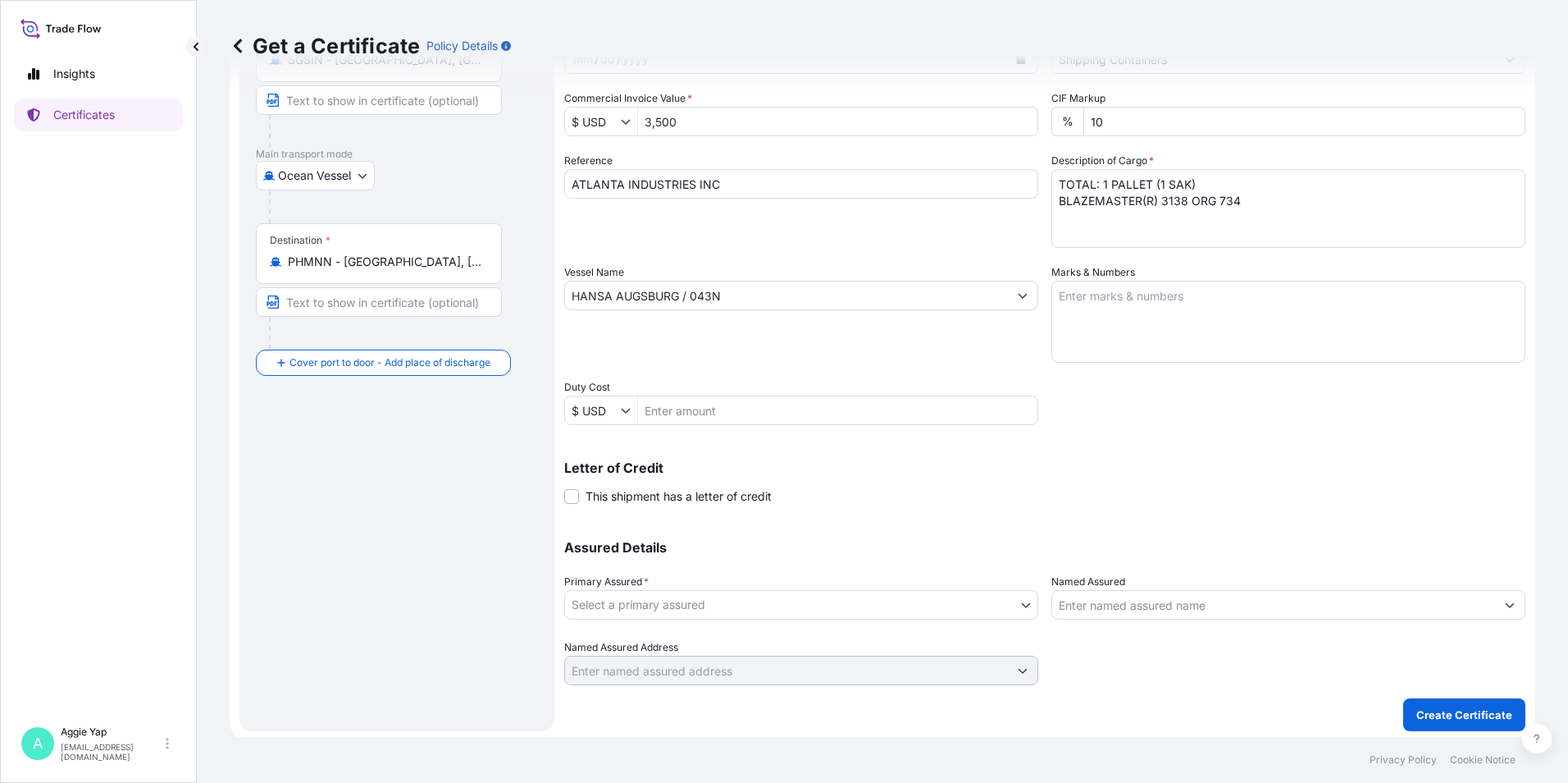
scroll to position [203, 0]
click at [1152, 318] on textarea "Marks & Numbers" at bounding box center [1288, 318] width 474 height 82
click at [1065, 290] on textarea "Marks & Numbers" at bounding box center [1288, 318] width 474 height 82
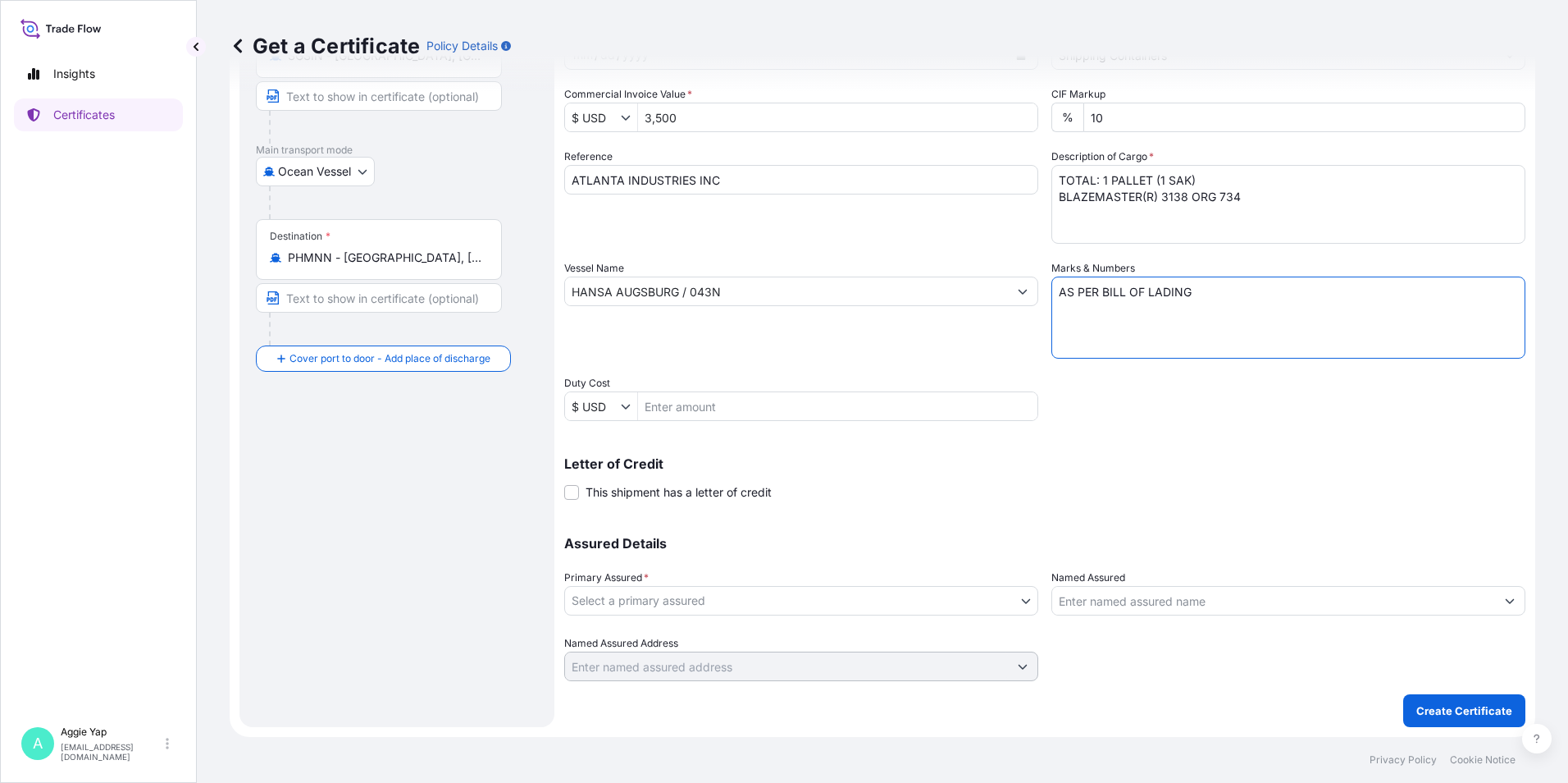
type textarea "AS PER BILL OF LADING"
click at [1176, 480] on div "Letter of Credit This shipment has a letter of credit Letter of credit * Letter…" at bounding box center [1044, 479] width 961 height 44
click at [659, 597] on body "Insights Certificates A Aggie Yap sg.lubrizolbdp@bdpint.com Get a Certificate P…" at bounding box center [784, 391] width 1568 height 783
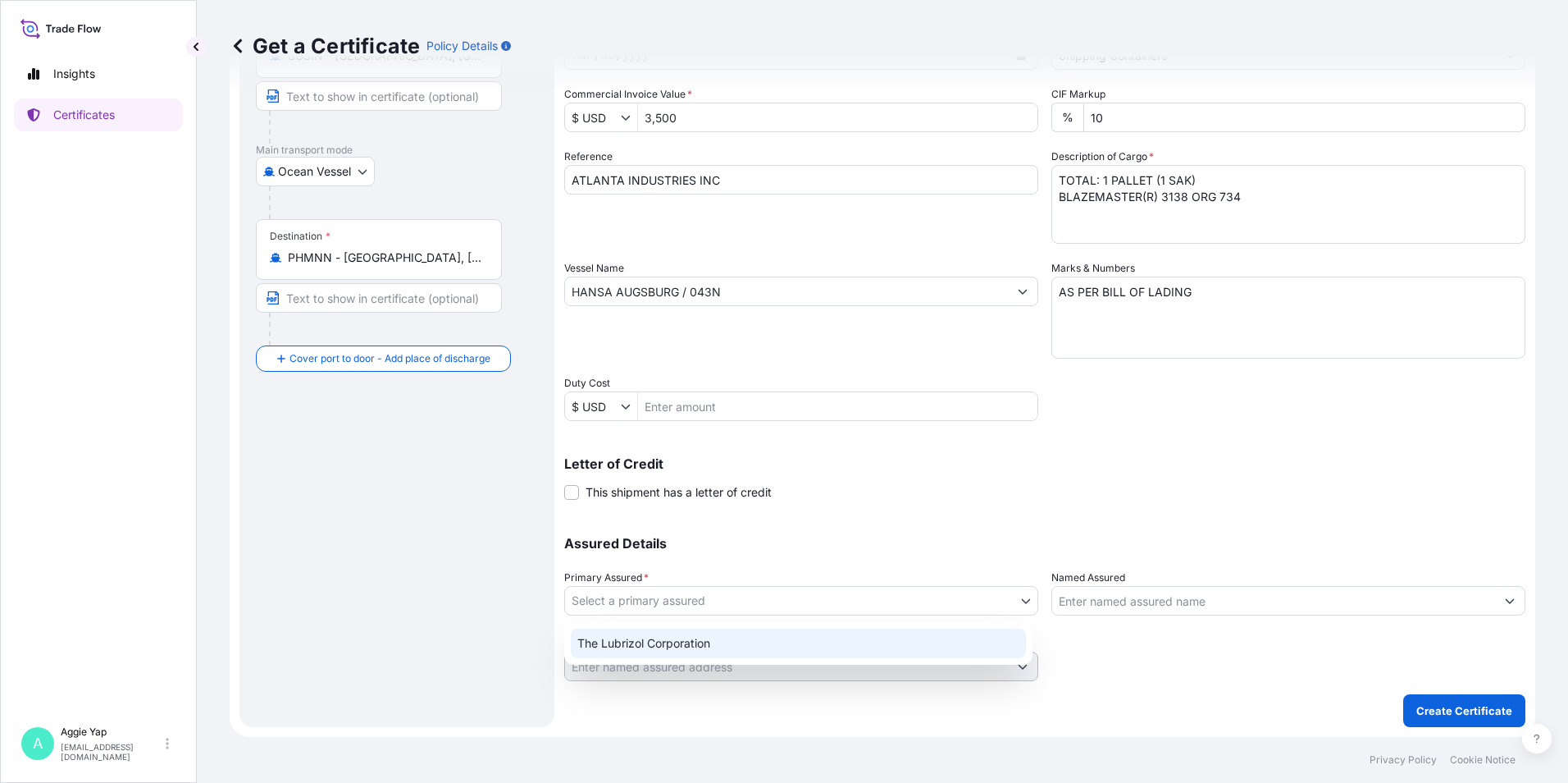
click at [695, 642] on div "The Lubrizol Corporation" at bounding box center [798, 643] width 455 height 29
select select "31566"
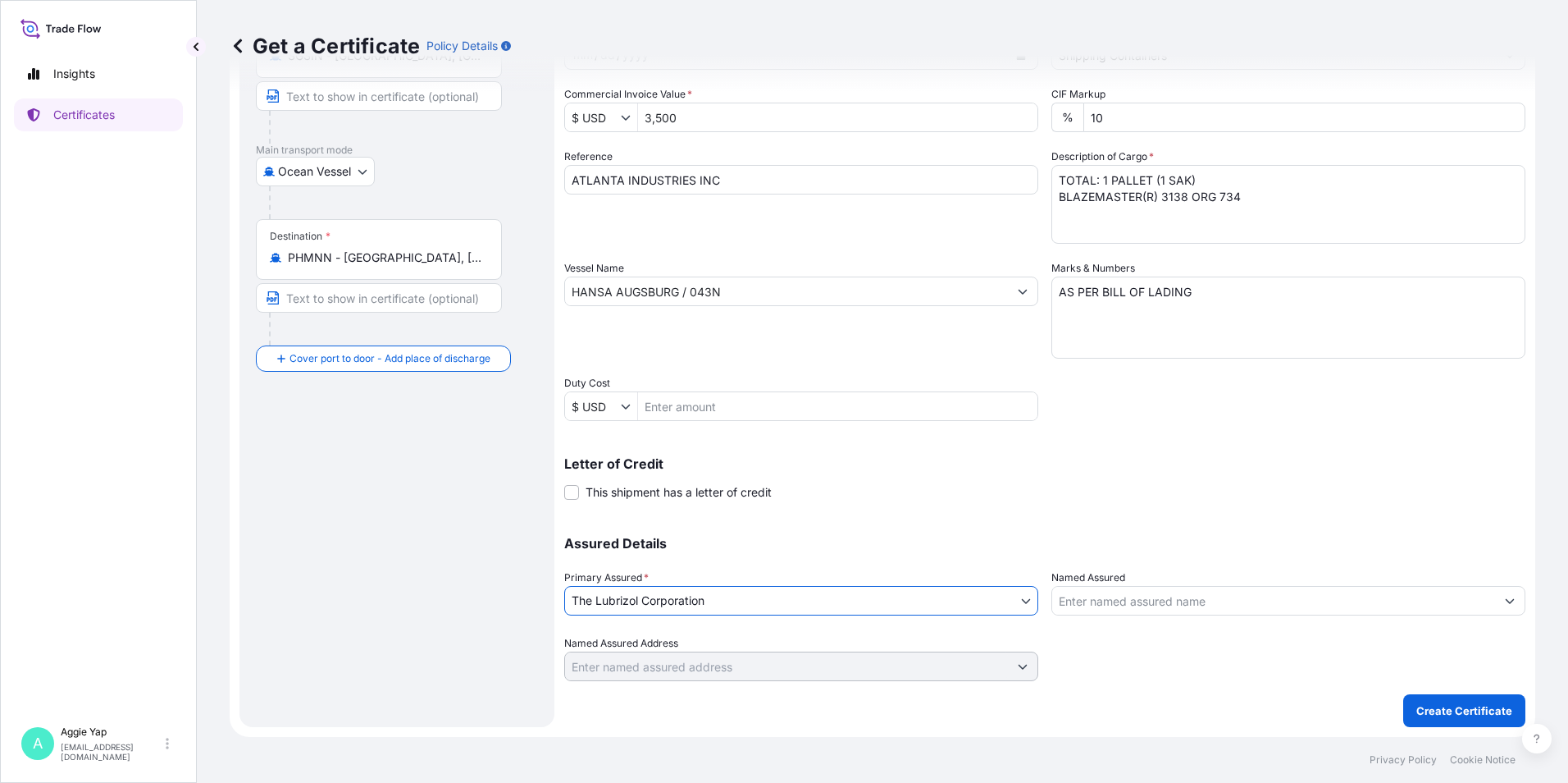
click at [1176, 605] on input "Named Assured" at bounding box center [1273, 600] width 443 height 29
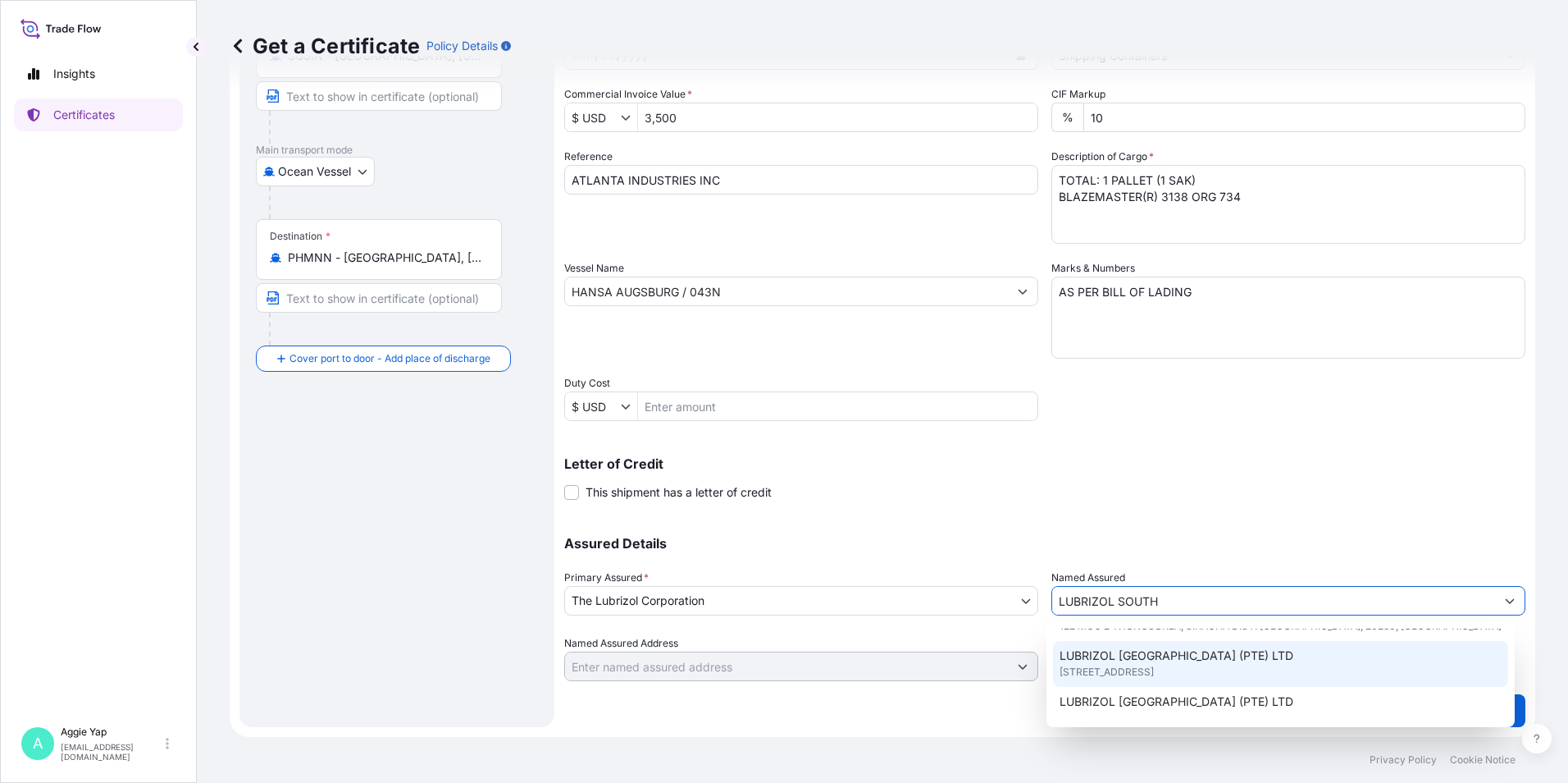
scroll to position [82, 0]
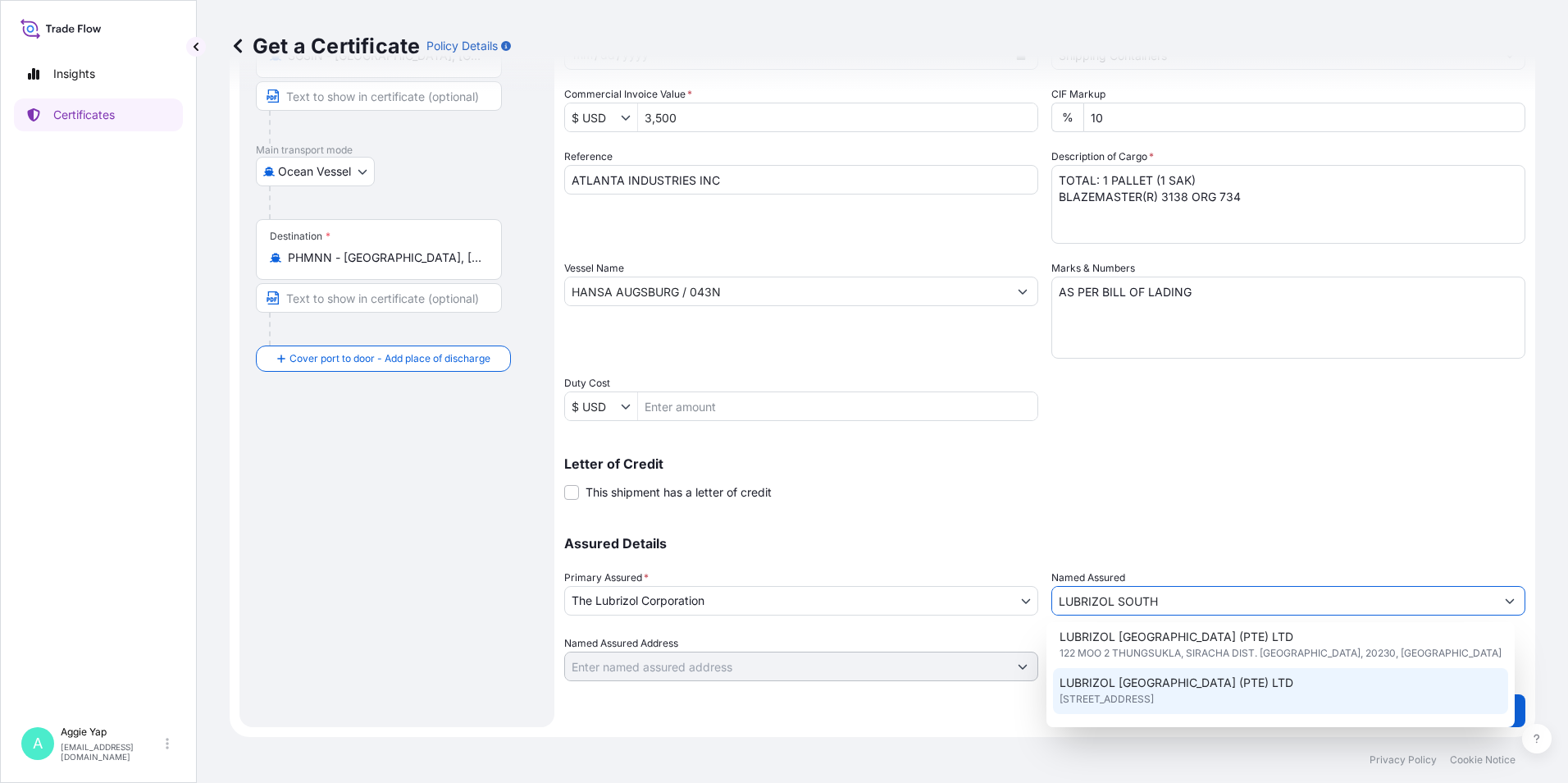
click at [1177, 685] on span "LUBRIZOL SOUTHEAST ASIA (PTE) LTD" at bounding box center [1176, 682] width 234 height 16
type input "LUBRIZOL SOUTHEAST ASIA (PTE) LTD"
type input "44 Tanjong Penjuru, Singapore"
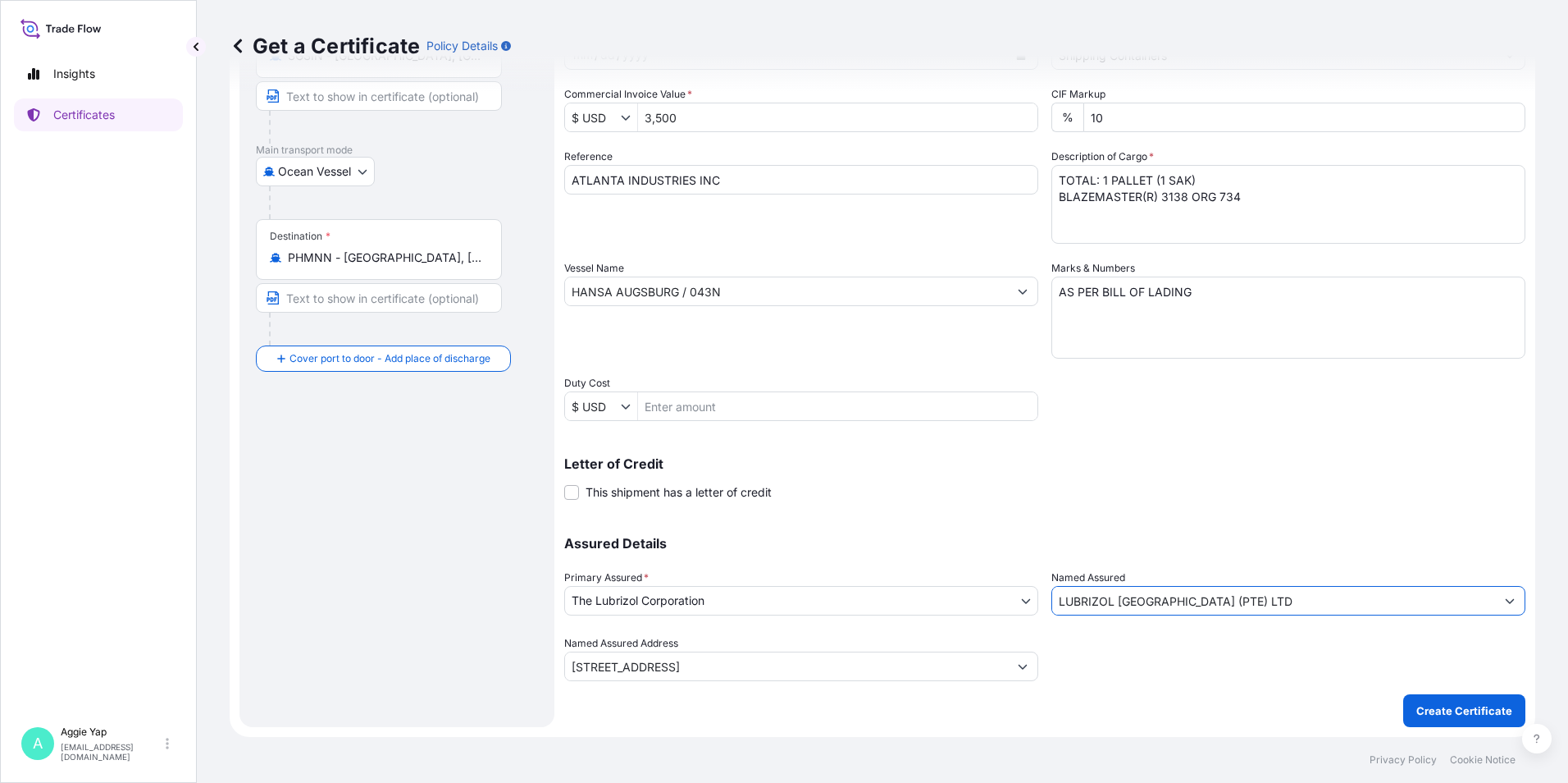
type input "LUBRIZOL SOUTHEAST ASIA (PTE) LTD"
click at [1228, 703] on div "Shipment Details Issue date * 9 / 30 / 2025 Date of Departure * 9 / 30 / 2025 D…" at bounding box center [1044, 313] width 961 height 828
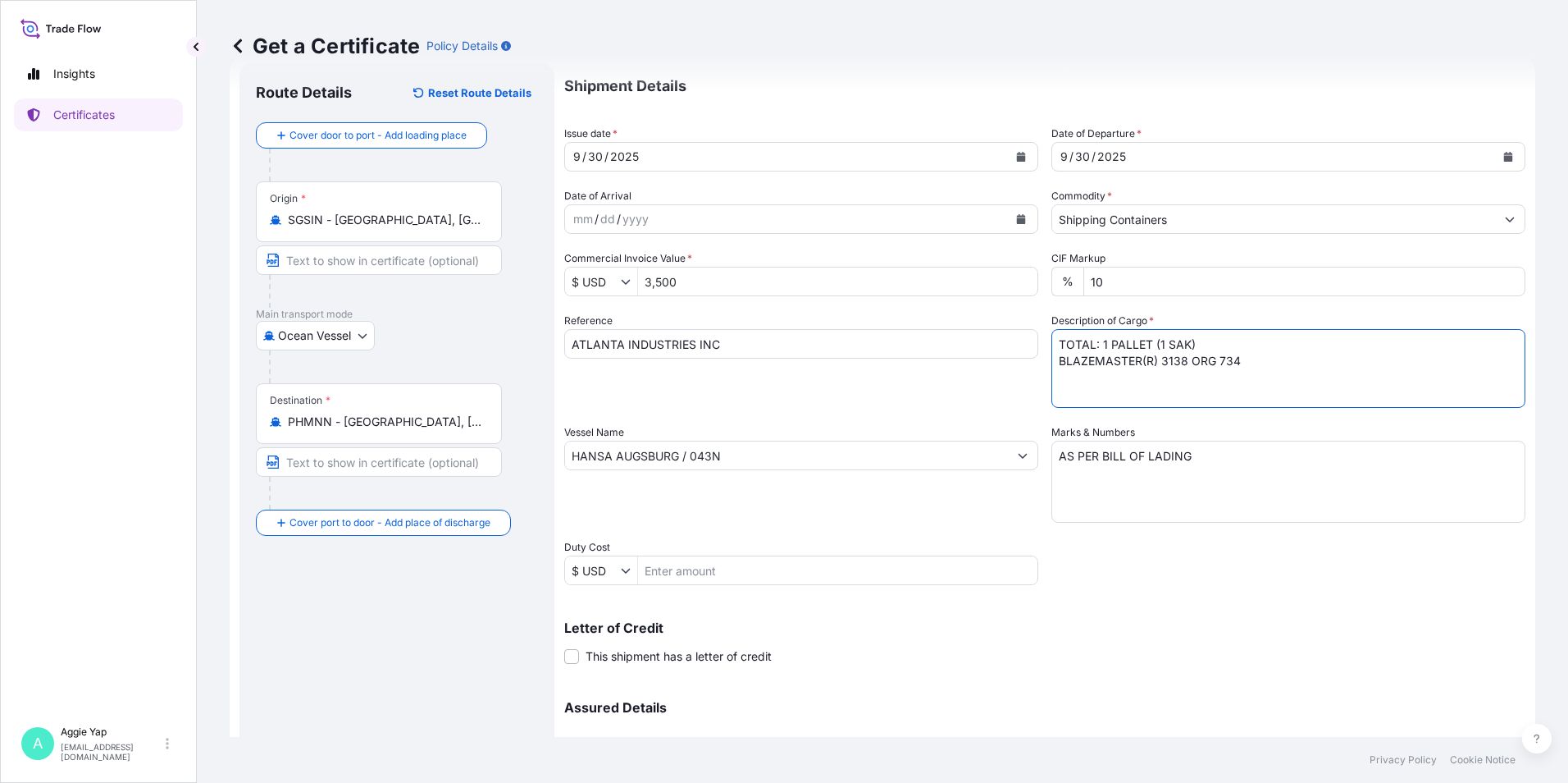
drag, startPoint x: 1294, startPoint y: 372, endPoint x: 1284, endPoint y: 376, distance: 10.8
click at [1295, 372] on textarea "TOTAL: 1 PALLET (1 SAK) BLAZEMASTER(R) 3138 ORG 734" at bounding box center [1288, 368] width 474 height 79
click at [1136, 362] on textarea "TOTAL: 1 PALLET (1 SAK) BLAZEMASTER(R) 3138 ORG 734 PO NO: SMP-MK-15SEP25" at bounding box center [1288, 368] width 474 height 79
click at [1253, 407] on textarea "TOTAL: 1 PALLET (1 SAK) BLAZEMASTER (R) 3138 ORG 734 PO NO: SMP-MK-15SEP25" at bounding box center [1288, 368] width 474 height 79
drag, startPoint x: 1165, startPoint y: 362, endPoint x: 1302, endPoint y: 363, distance: 137.0
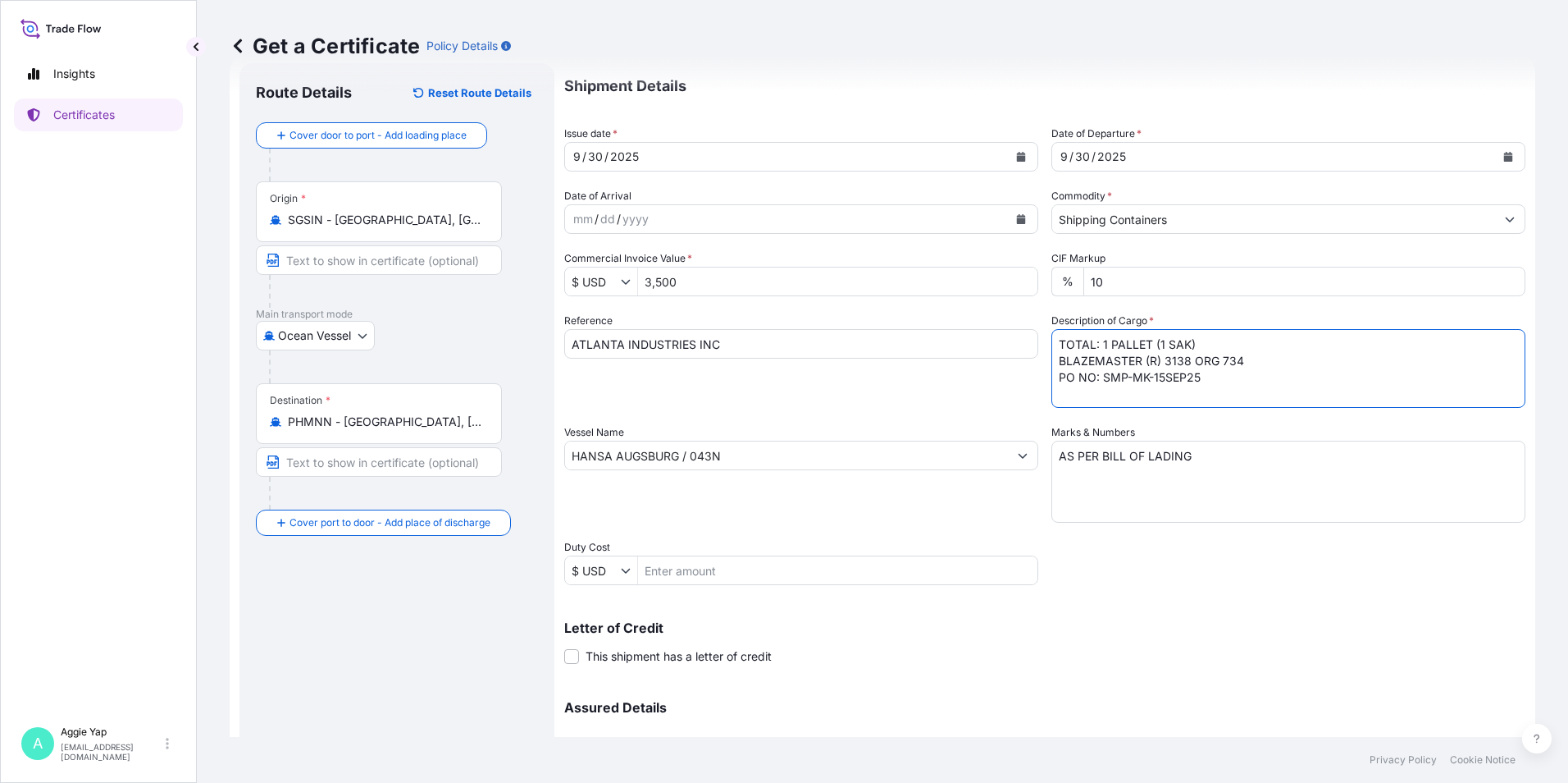
click at [1302, 363] on textarea "TOTAL: 1 PALLET (1 SAK) BLAZEMASTER (R) 3138 ORG 734 PO NO: SMP-MK-15SEP25" at bounding box center [1288, 368] width 474 height 79
click at [1301, 402] on textarea "TOTAL: 1 PALLET (1 SAK) BLAZEMASTER (R) 3138 ORG 734 PO NO: SMP-MK-15SEP25" at bounding box center [1288, 368] width 474 height 79
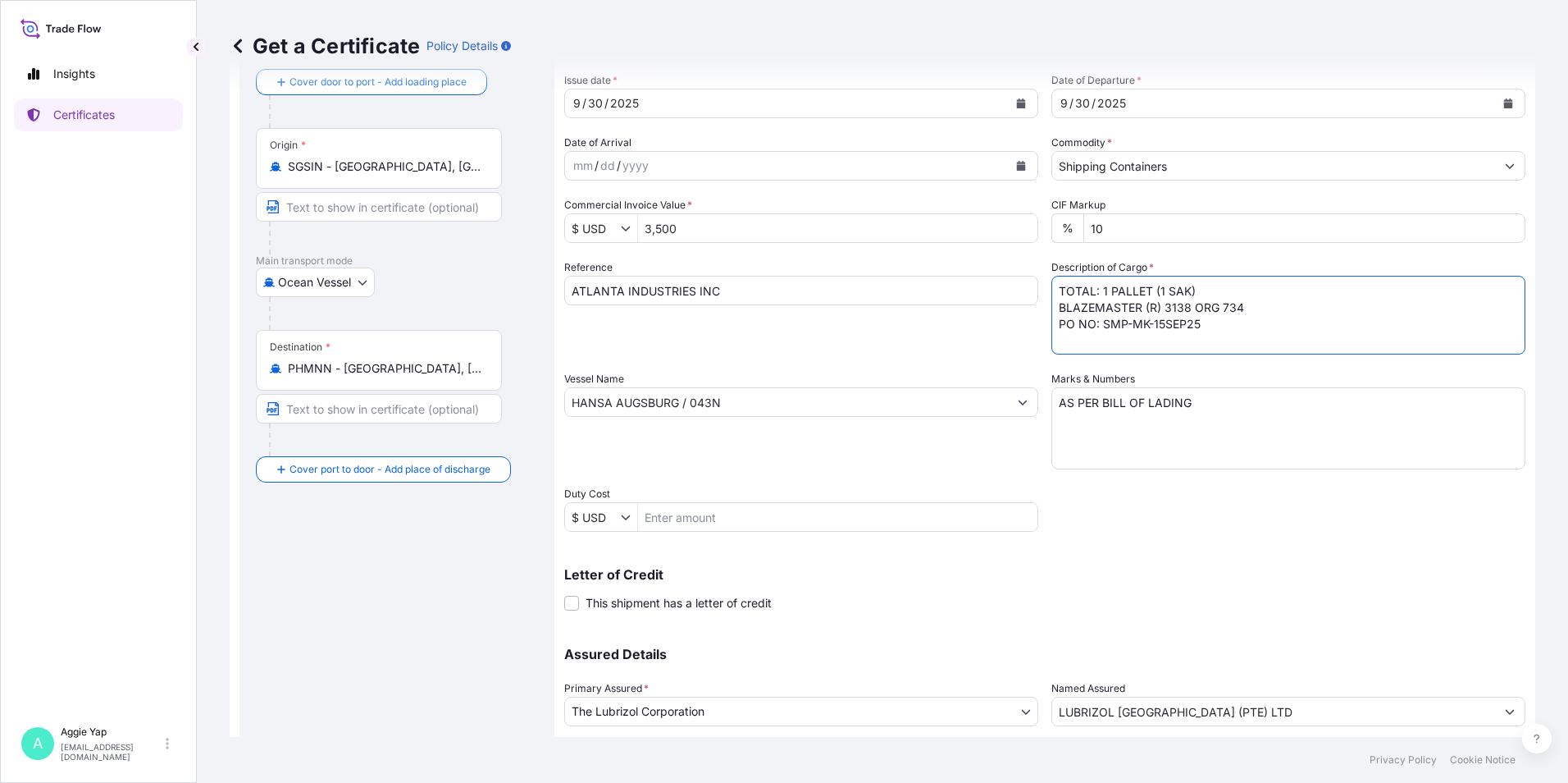
scroll to position [203, 0]
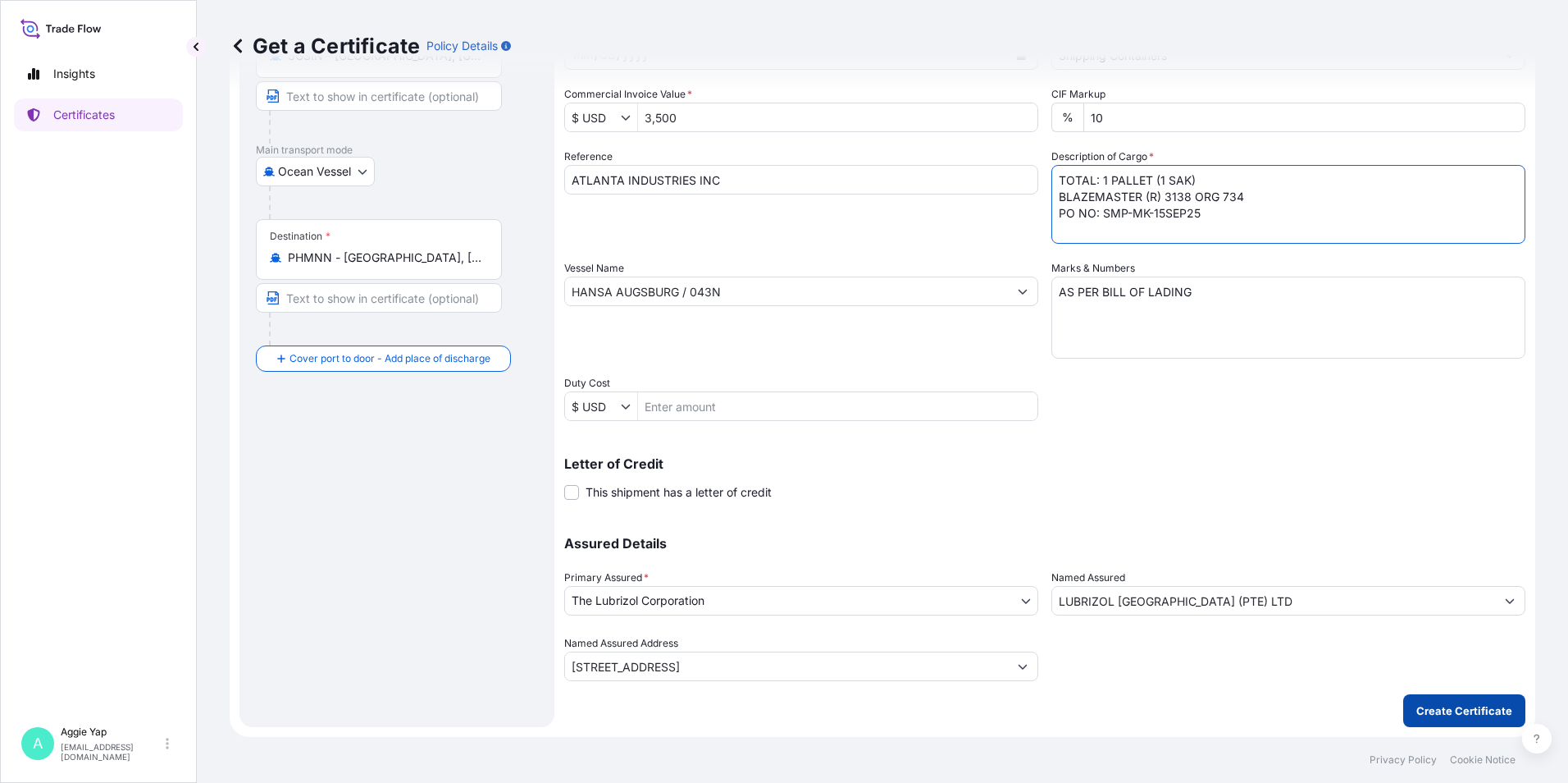
type textarea "TOTAL: 1 PALLET (1 SAK) BLAZEMASTER (R) 3138 ORG 734 PO NO: SMP-MK-15SEP25"
click at [1422, 712] on p "Create Certificate" at bounding box center [1463, 710] width 96 height 16
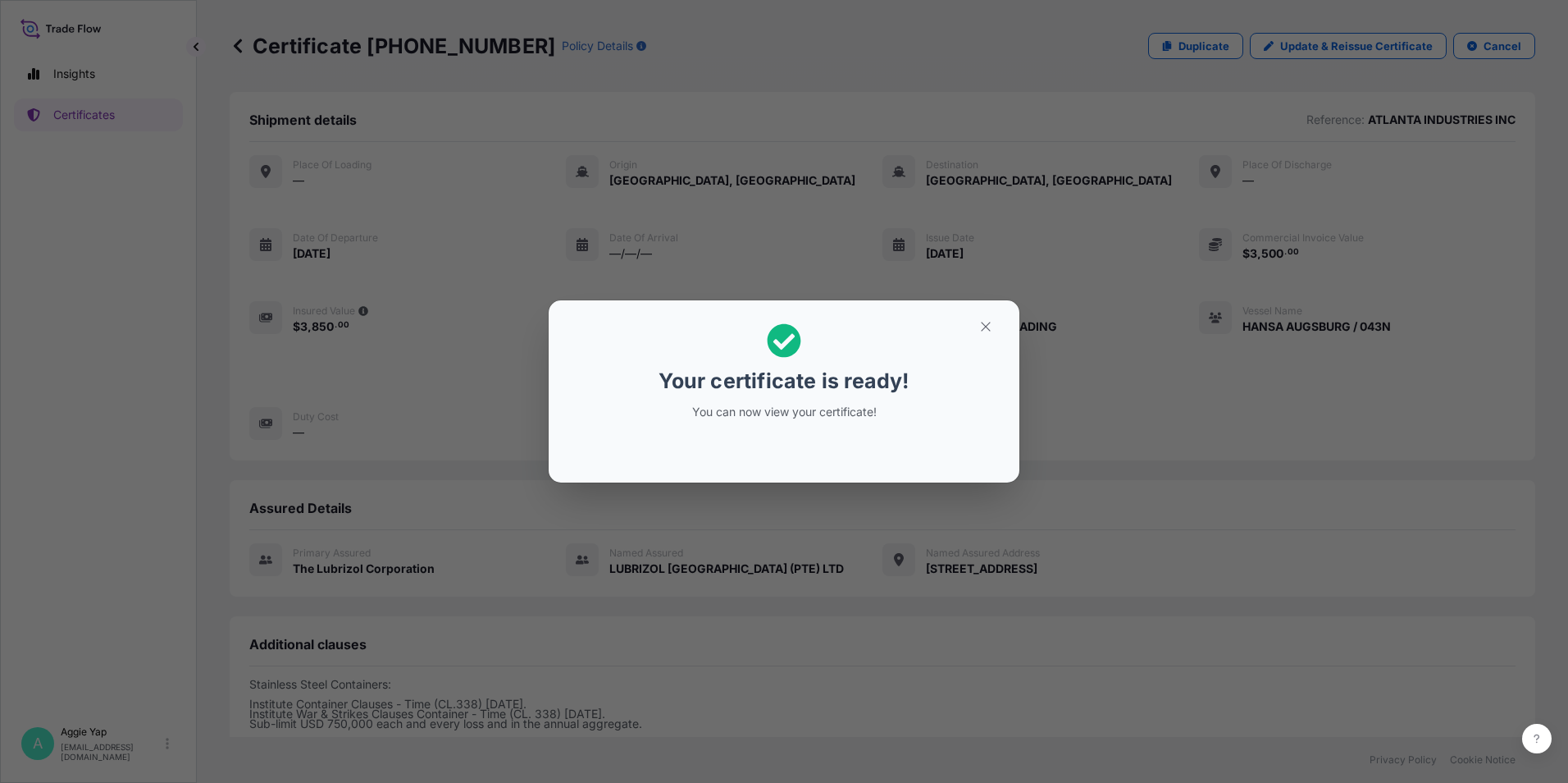
click at [905, 432] on div at bounding box center [784, 449] width 444 height 39
click at [986, 325] on icon "button" at bounding box center [984, 325] width 9 height 9
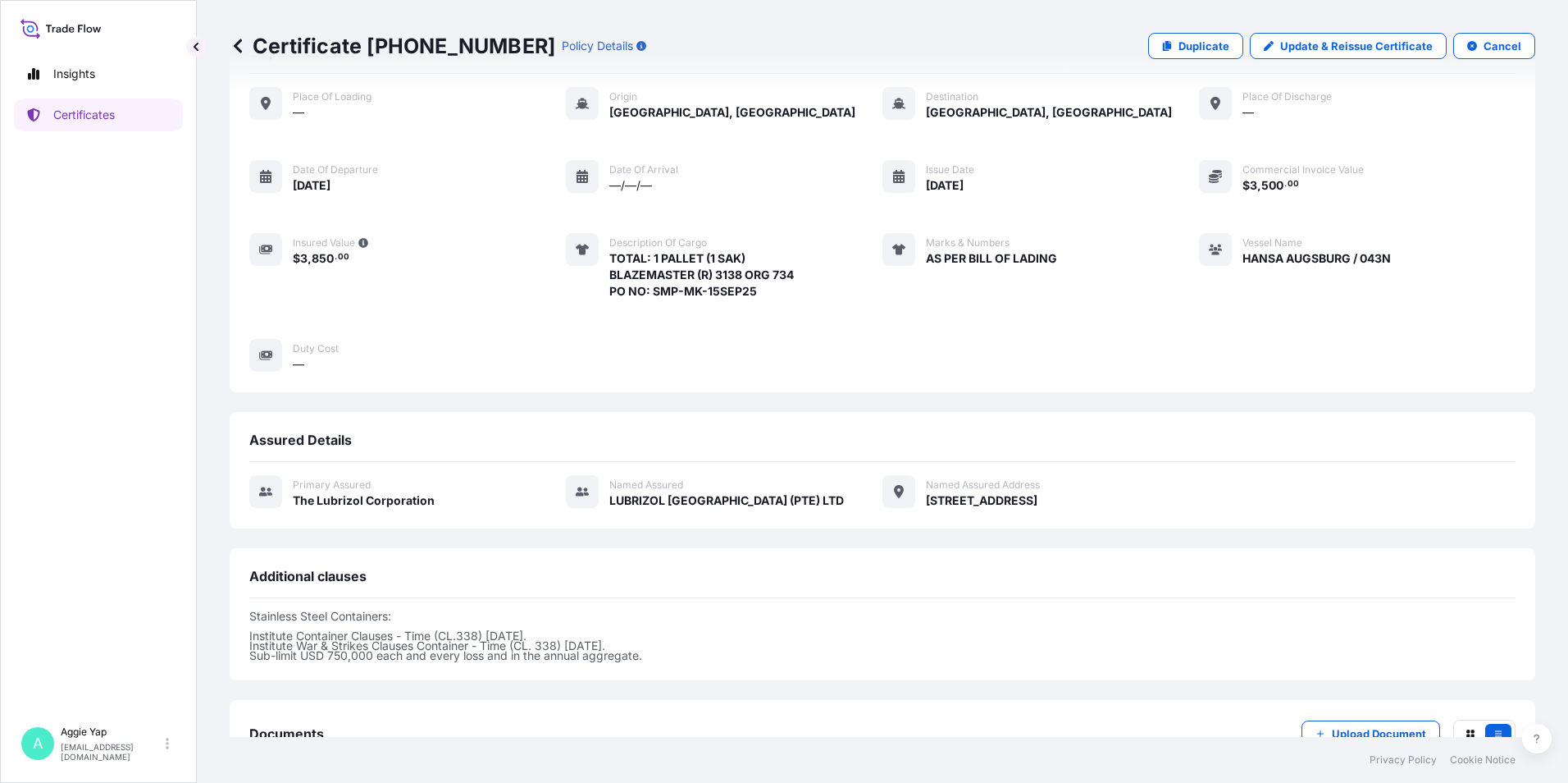
scroll to position [185, 0]
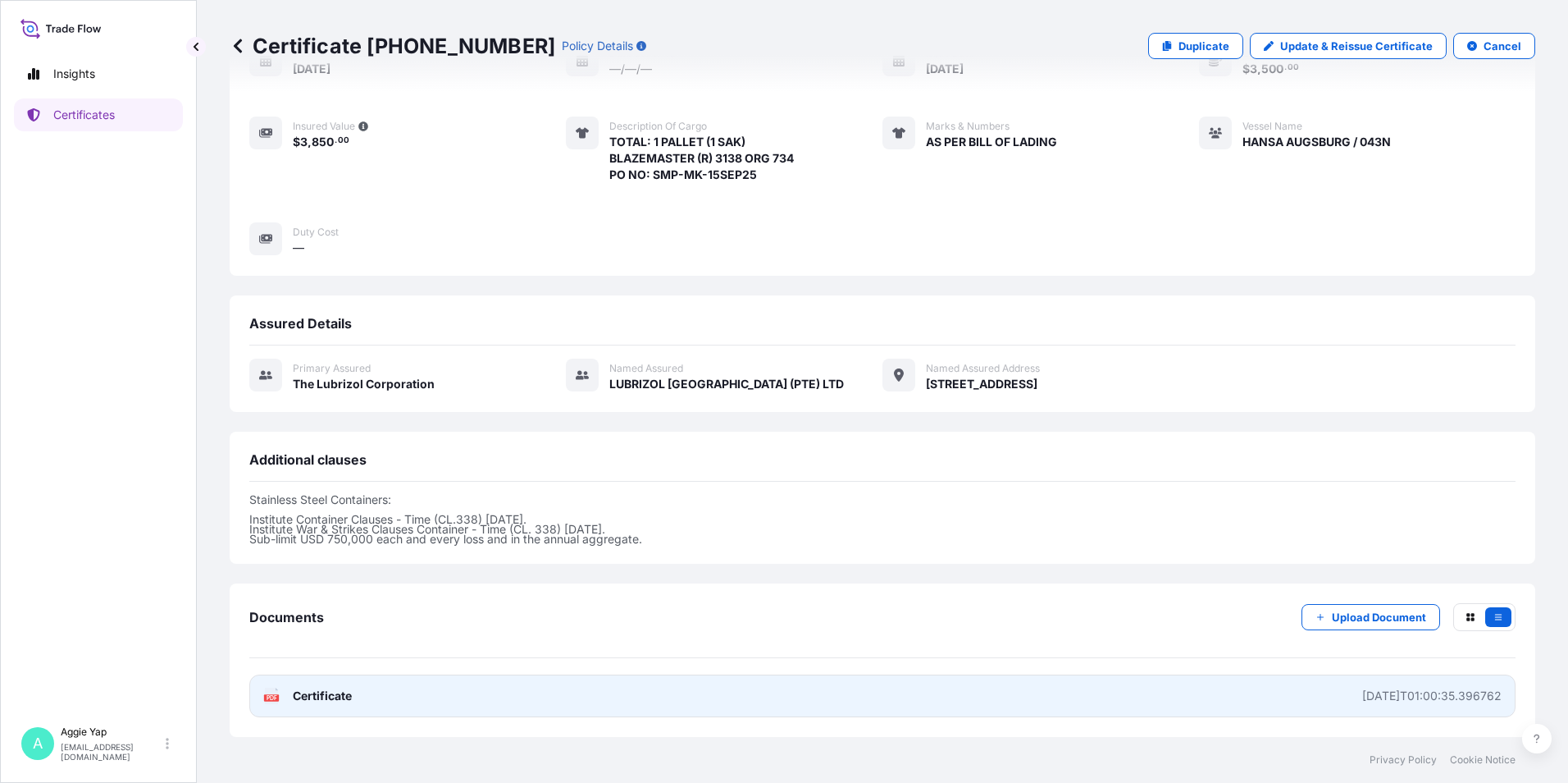
click at [1362, 698] on div "2025-10-01T01:00:35.396762" at bounding box center [1431, 695] width 140 height 16
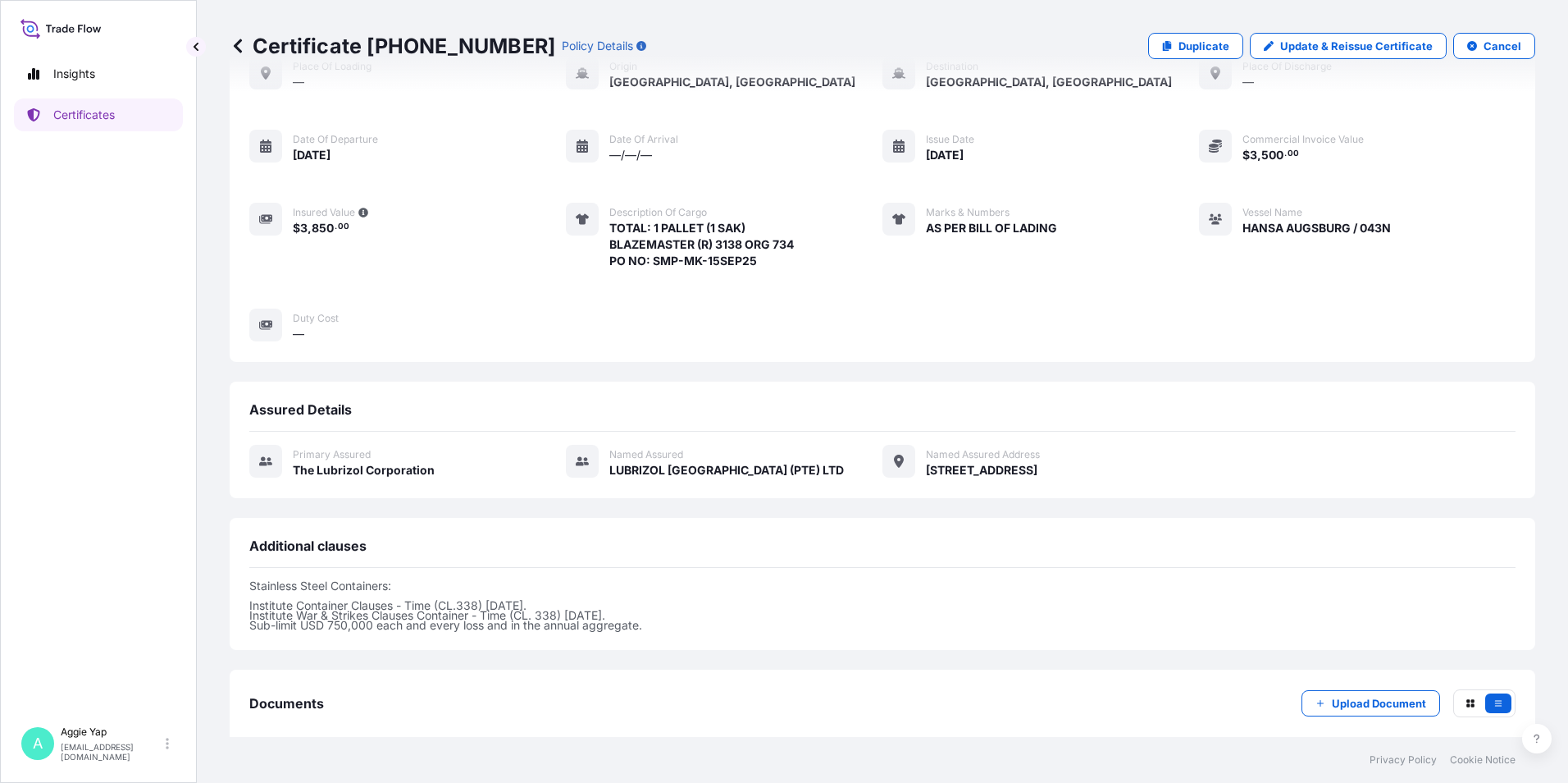
scroll to position [0, 0]
